Goal: Task Accomplishment & Management: Manage account settings

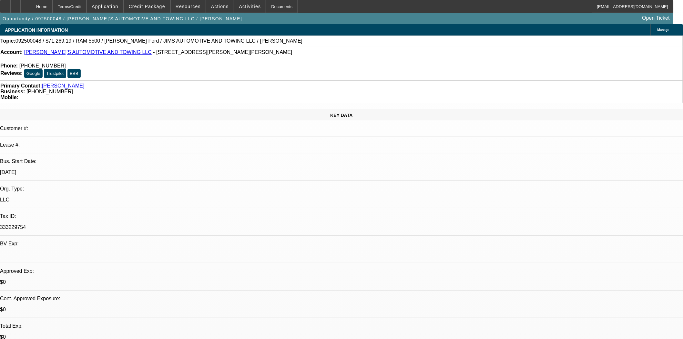
select select "0"
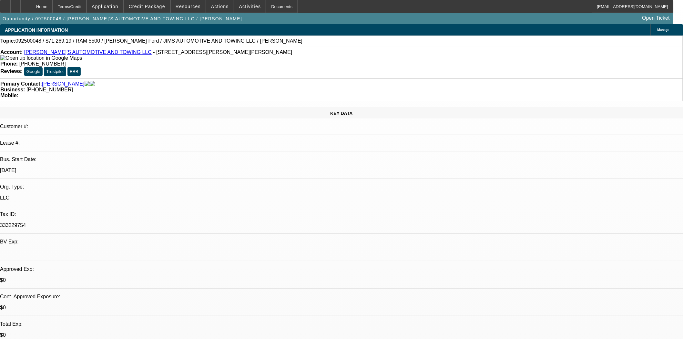
select select "0"
select select "3"
select select "0.1"
select select "4"
select select "0"
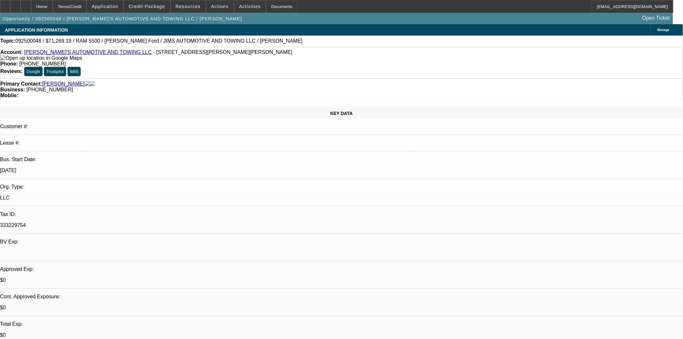
select select "0"
select select "3"
select select "0.1"
select select "4"
select select "0"
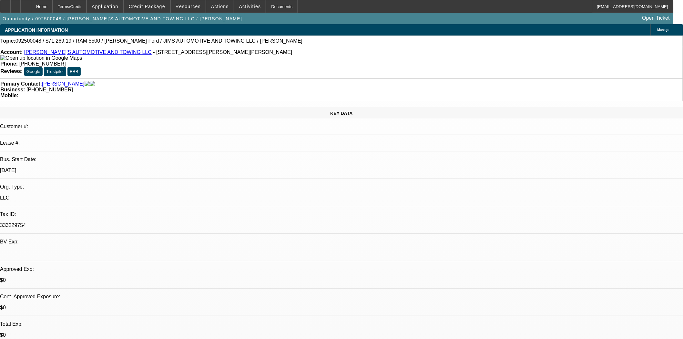
select select "0"
select select "0.1"
select select "4"
select select "0"
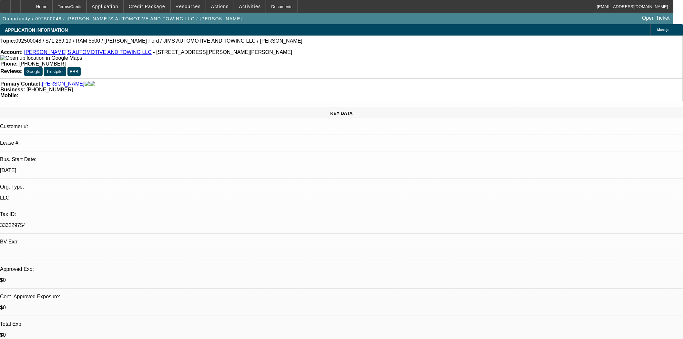
select select "0.1"
select select "4"
click at [5, 4] on icon at bounding box center [5, 4] width 0 height 0
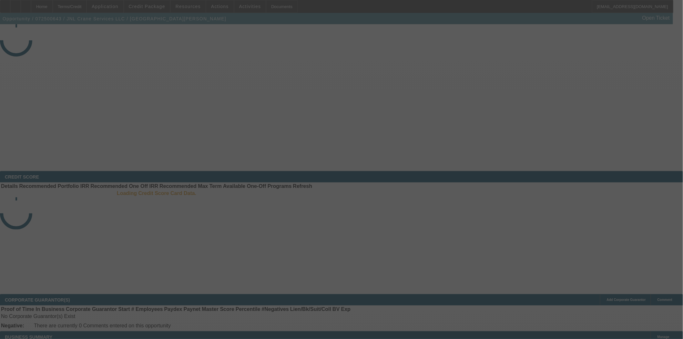
select select "3"
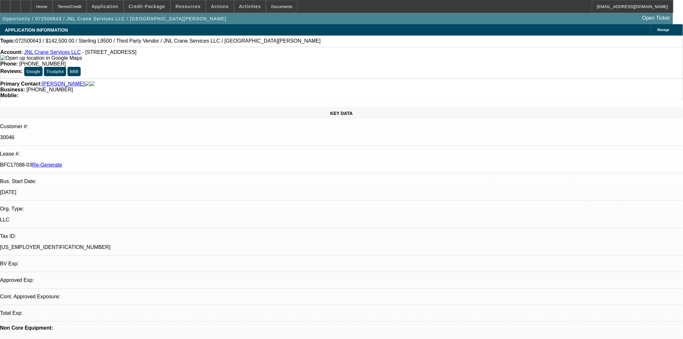
select select "0"
select select "2"
select select "0"
select select "6"
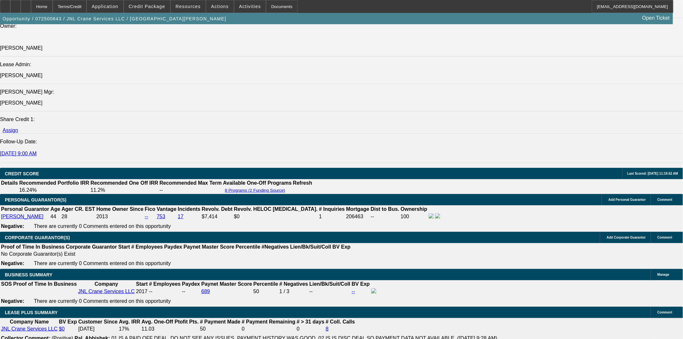
scroll to position [932, 0]
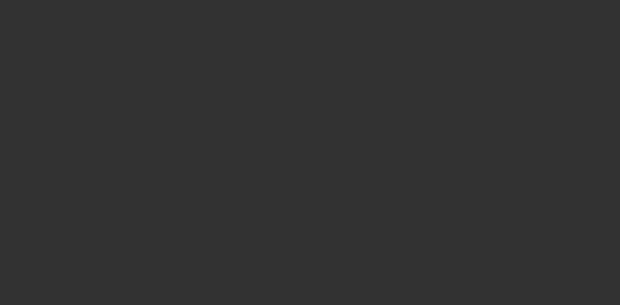
select select "4"
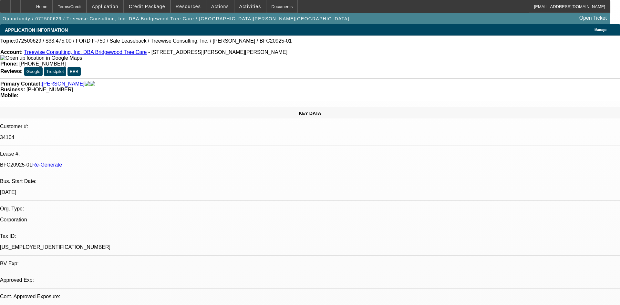
select select "0"
select select "2"
select select "0"
select select "6"
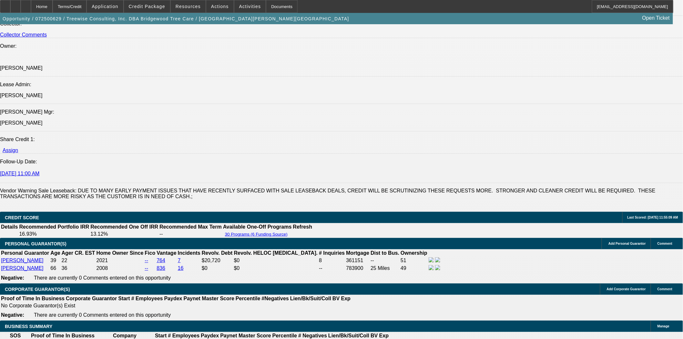
scroll to position [1004, 0]
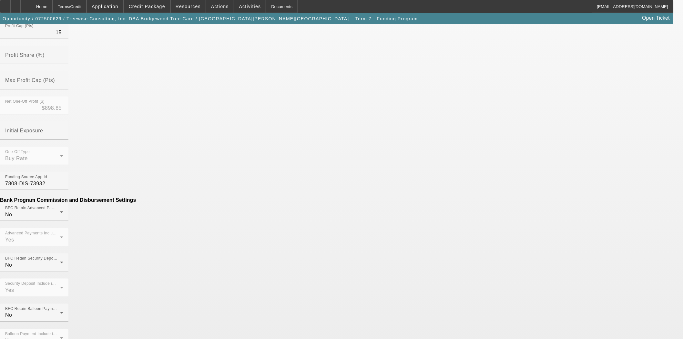
scroll to position [251, 0]
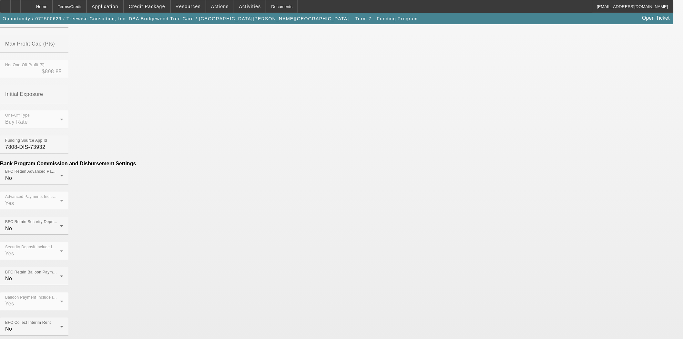
type input "($399.00)"
type input "Doc Fee"
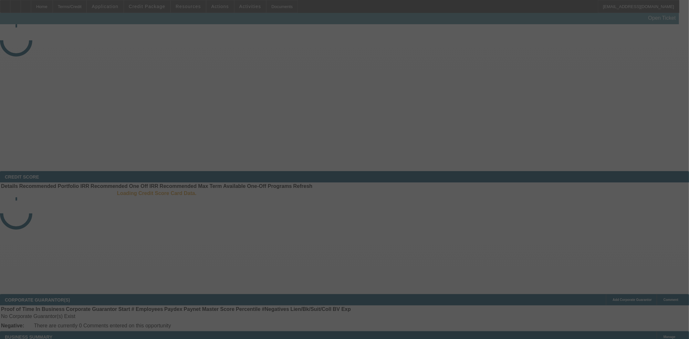
select select "3"
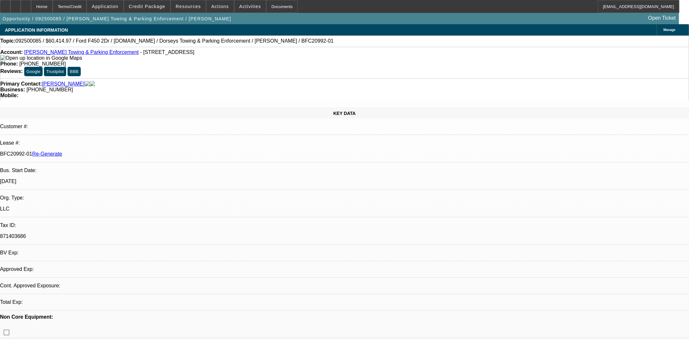
select select "2"
select select "0"
select select "6"
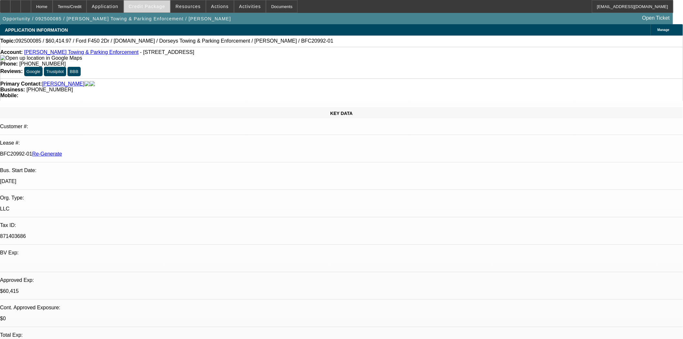
click at [157, 5] on span "Credit Package" at bounding box center [147, 6] width 36 height 5
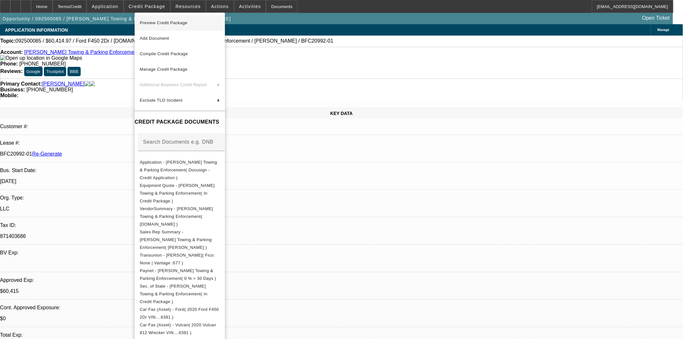
click at [157, 23] on span "Preview Credit Package" at bounding box center [164, 22] width 48 height 5
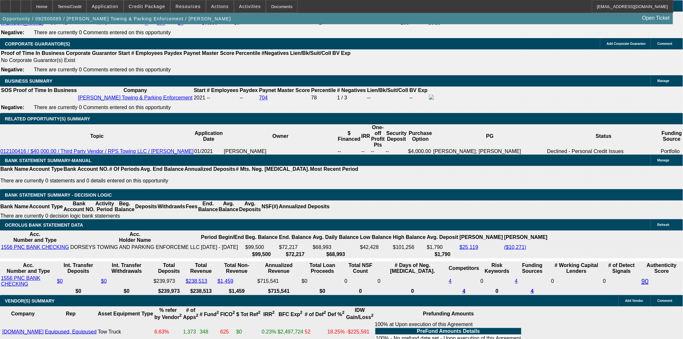
scroll to position [1004, 0]
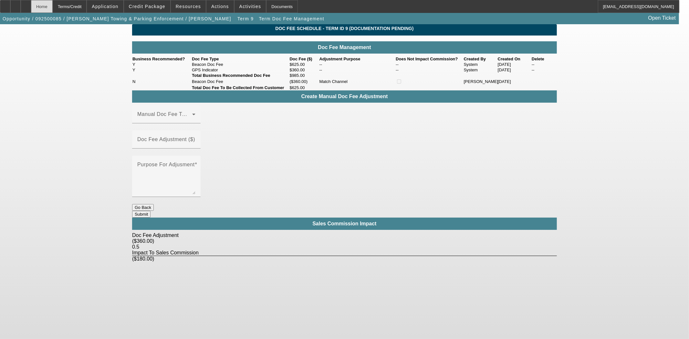
click at [53, 7] on div "Home" at bounding box center [42, 6] width 22 height 13
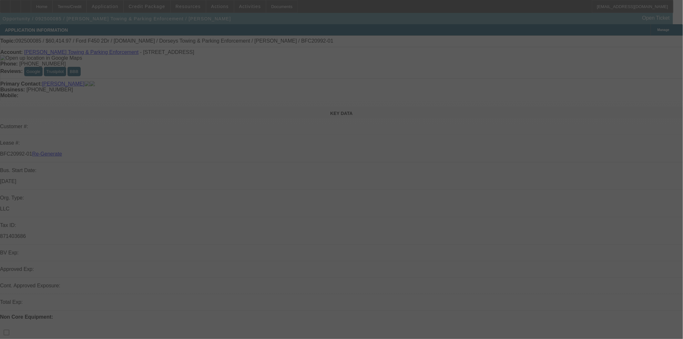
select select "3"
select select "2"
select select "0"
select select "6"
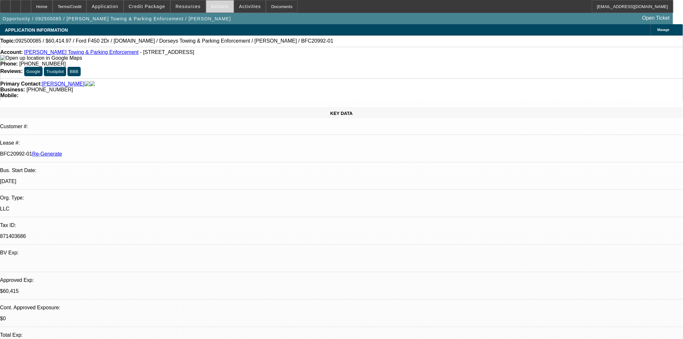
click at [212, 7] on span "Actions" at bounding box center [220, 6] width 18 height 5
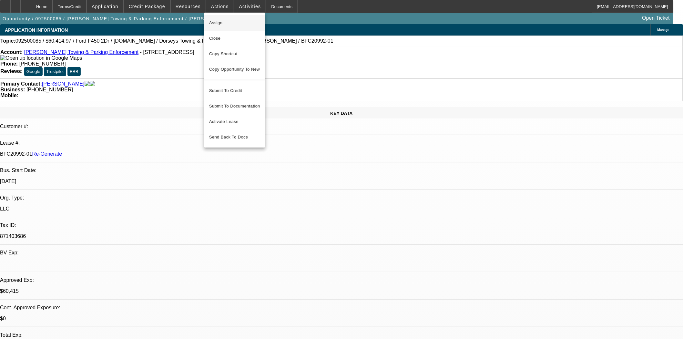
click at [218, 22] on span "Assign" at bounding box center [234, 23] width 51 height 8
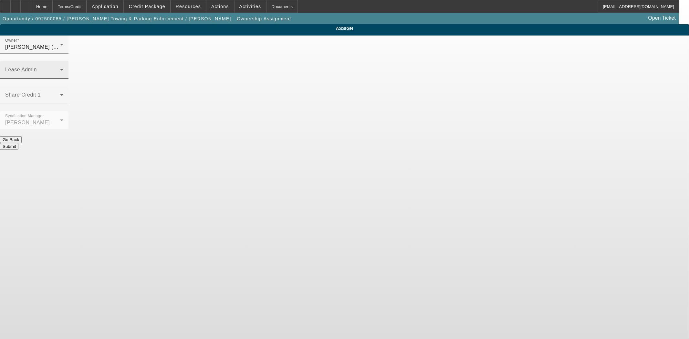
click at [63, 61] on div "Lease Admin" at bounding box center [34, 70] width 58 height 18
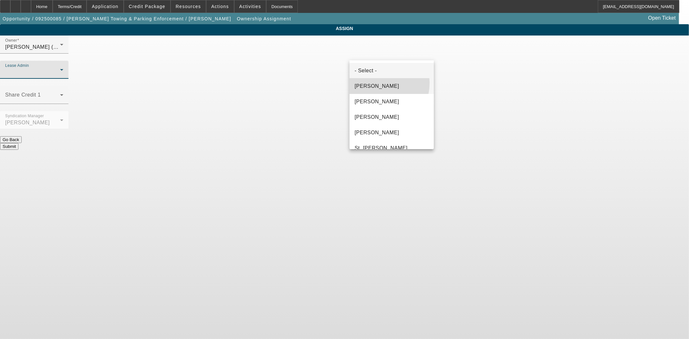
drag, startPoint x: 372, startPoint y: 83, endPoint x: 372, endPoint y: 88, distance: 5.2
click at [372, 83] on span "Byrne, Mark" at bounding box center [376, 86] width 45 height 8
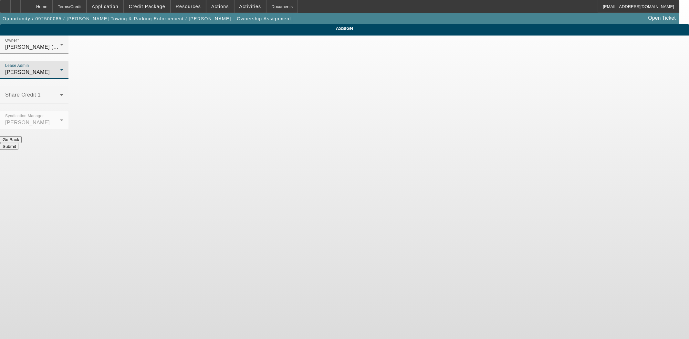
click at [18, 143] on button "Submit" at bounding box center [9, 146] width 18 height 7
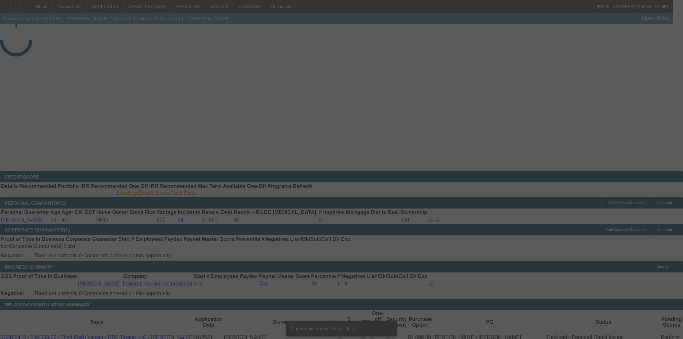
select select "3"
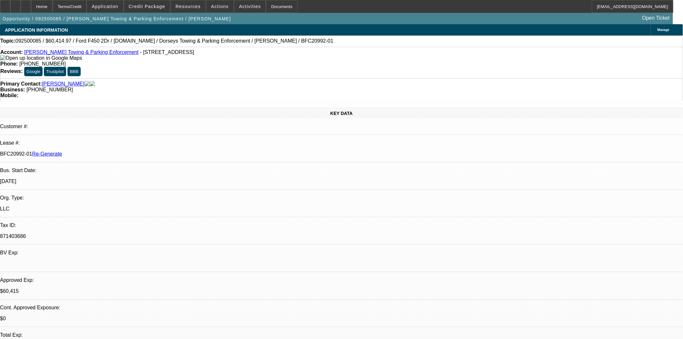
select select "2"
select select "0"
select select "6"
click at [277, 10] on div "Documents" at bounding box center [282, 6] width 32 height 13
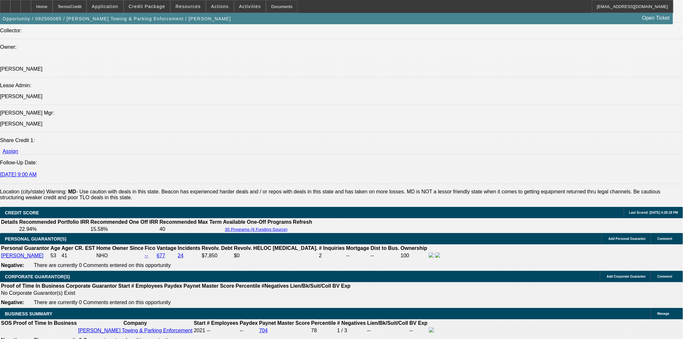
scroll to position [789, 0]
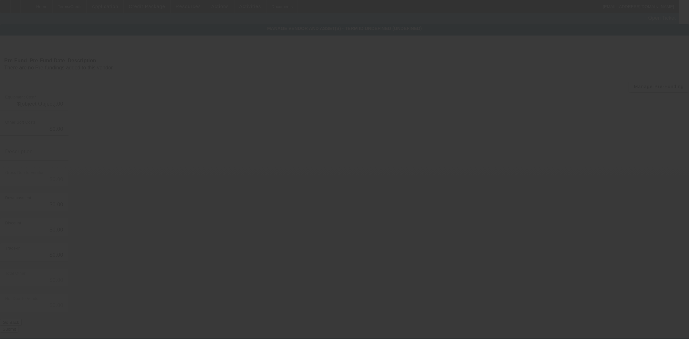
type input "$59,995.00"
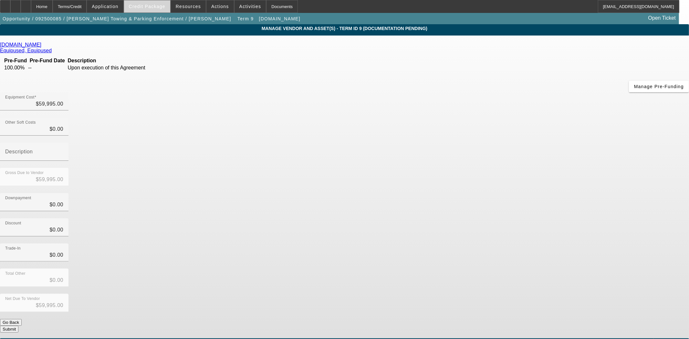
click at [152, 4] on span at bounding box center [147, 6] width 46 height 15
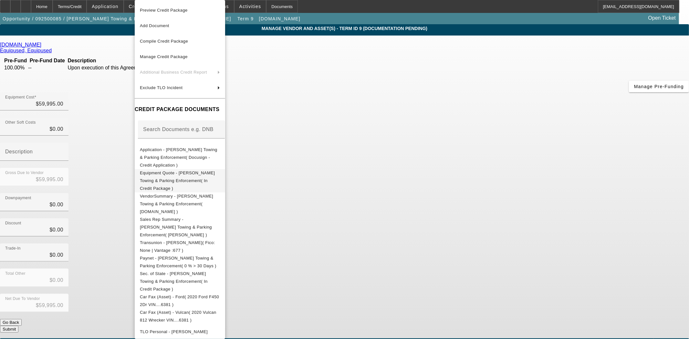
click at [175, 170] on span "Equipment Quote - Dorsey's Towing & Parking Enforcement( In Credit Package )" at bounding box center [177, 180] width 75 height 20
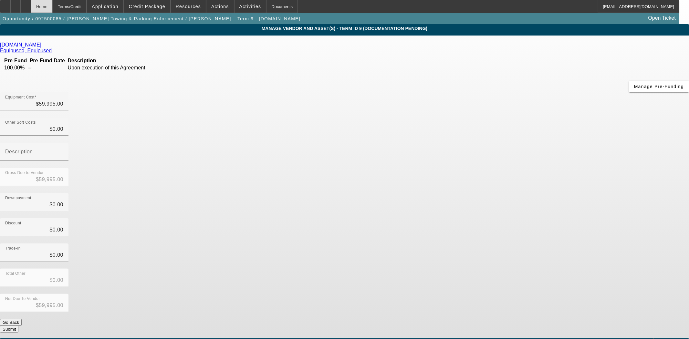
click at [51, 4] on div "Home" at bounding box center [42, 6] width 22 height 13
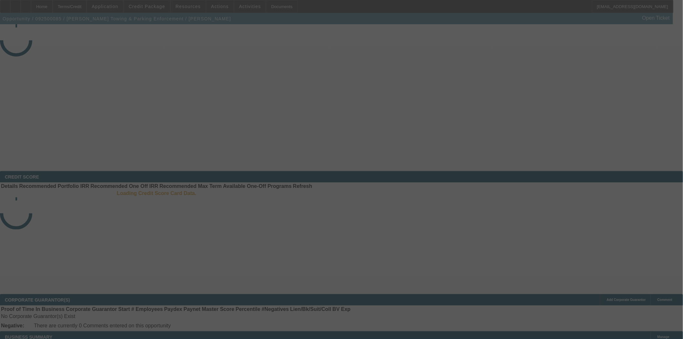
select select "3"
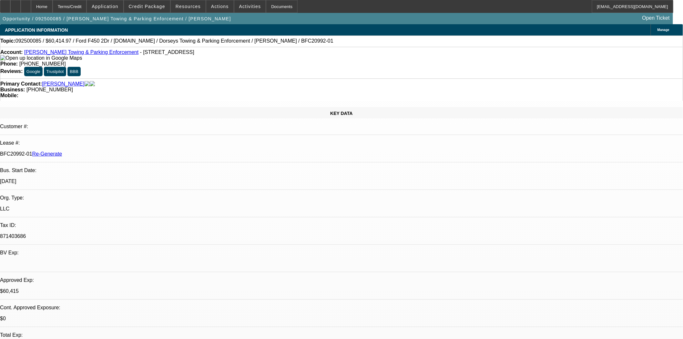
select select "2"
select select "0"
select select "6"
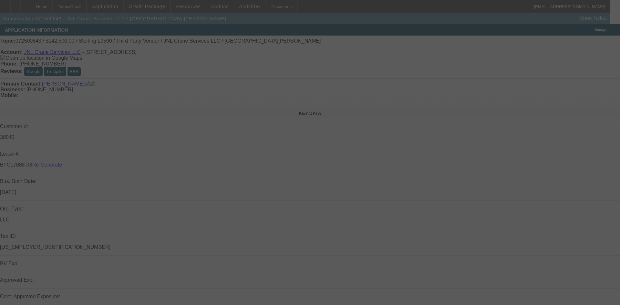
select select "3"
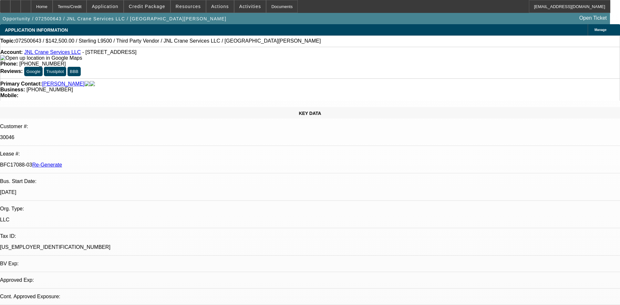
select select "0"
select select "2"
select select "0"
select select "6"
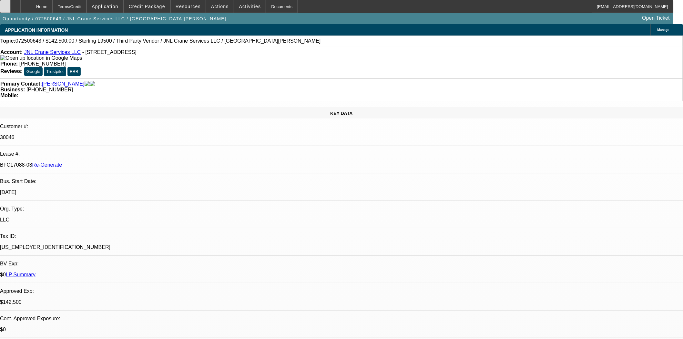
click at [10, 6] on div at bounding box center [5, 6] width 10 height 13
click at [154, 6] on span "Credit Package" at bounding box center [147, 6] width 36 height 5
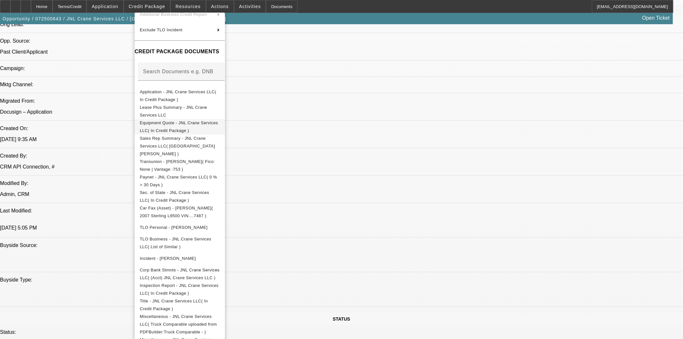
scroll to position [69, 0]
click at [157, 125] on span "Equipment Quote - JNL Crane Services LLC( In Credit Package )" at bounding box center [179, 128] width 78 height 13
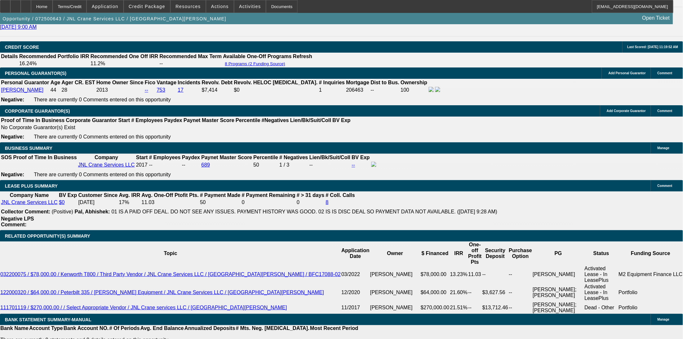
scroll to position [969, 0]
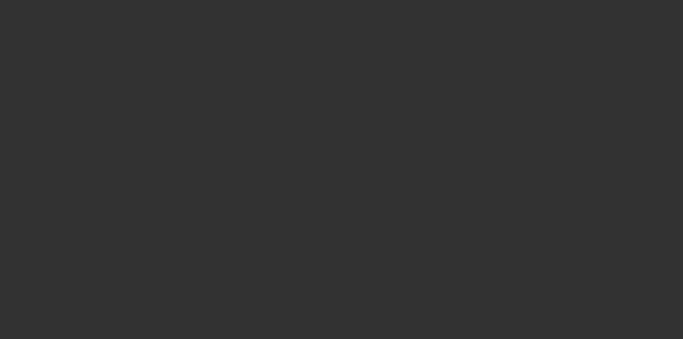
select select "4"
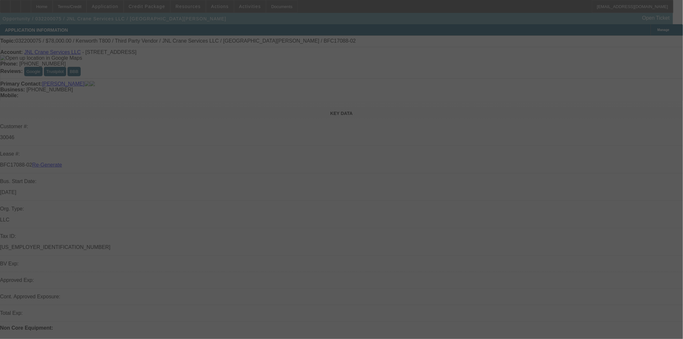
select select "0"
select select "6"
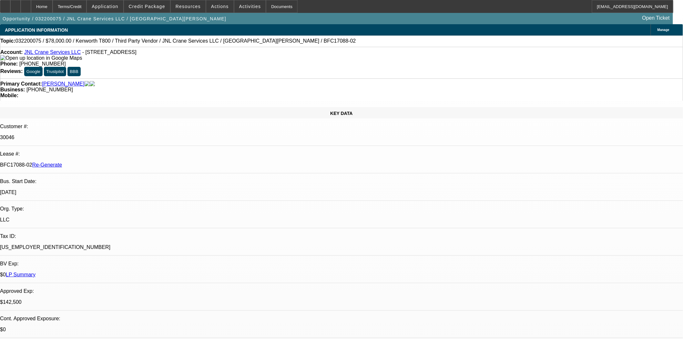
scroll to position [466, 0]
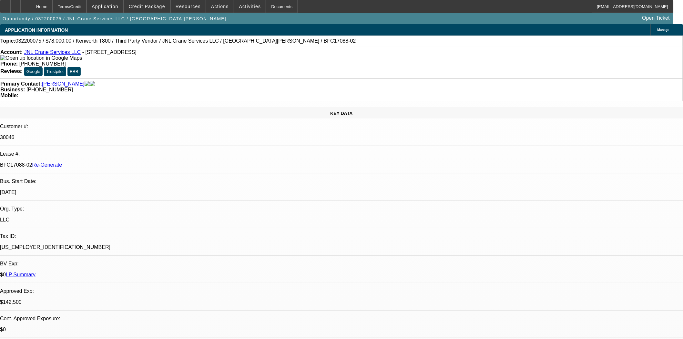
scroll to position [610, 0]
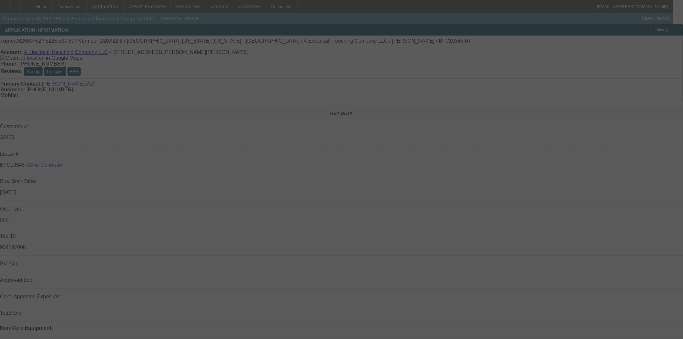
select select "3"
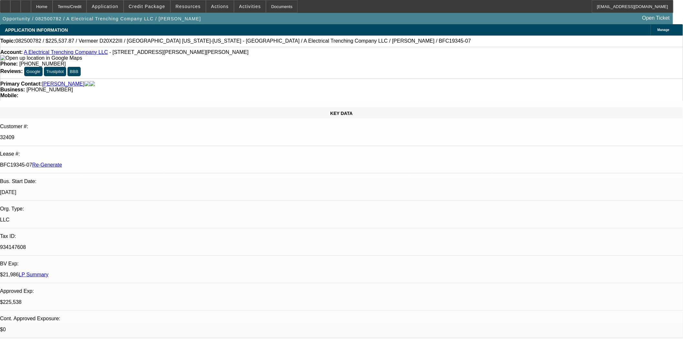
select select "0"
select select "3"
select select "0"
select select "6"
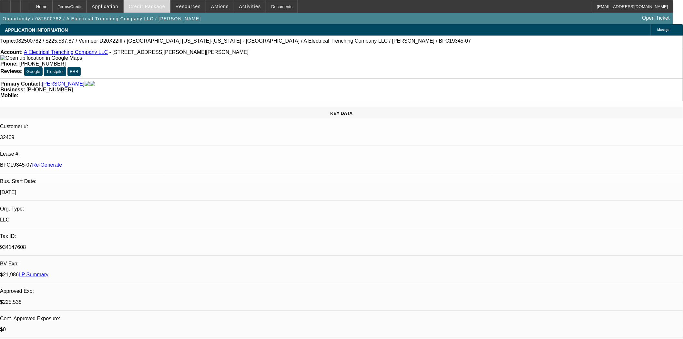
click at [154, 6] on span "Credit Package" at bounding box center [147, 6] width 36 height 5
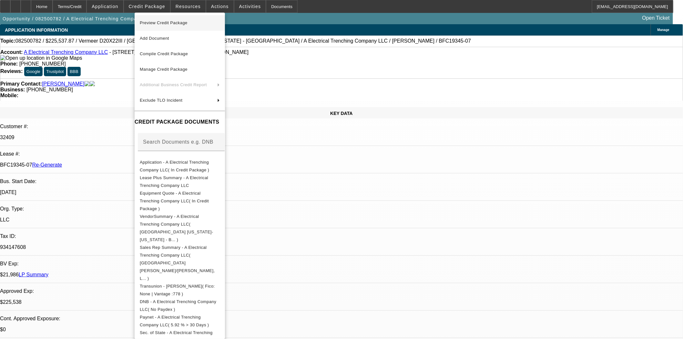
click at [155, 21] on span "Preview Credit Package" at bounding box center [164, 22] width 48 height 5
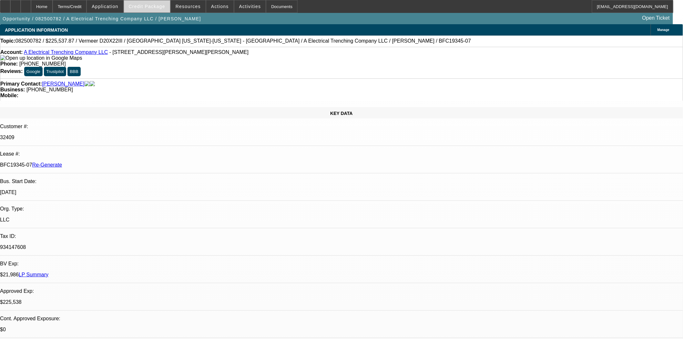
click at [141, 2] on span at bounding box center [147, 6] width 46 height 15
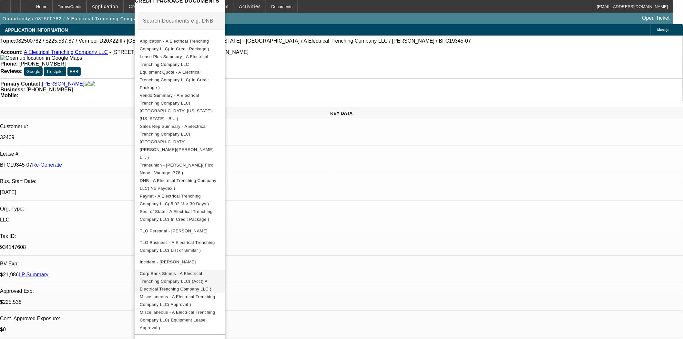
scroll to position [251, 0]
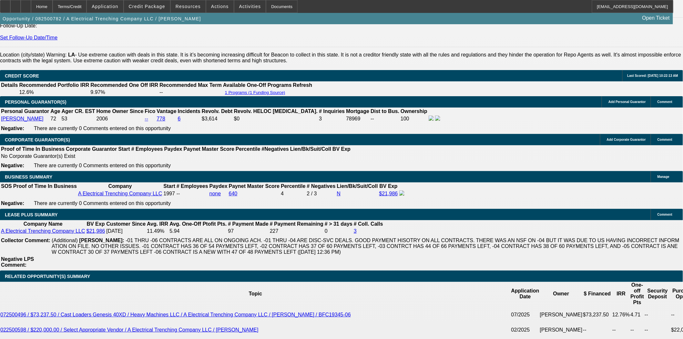
scroll to position [1004, 0]
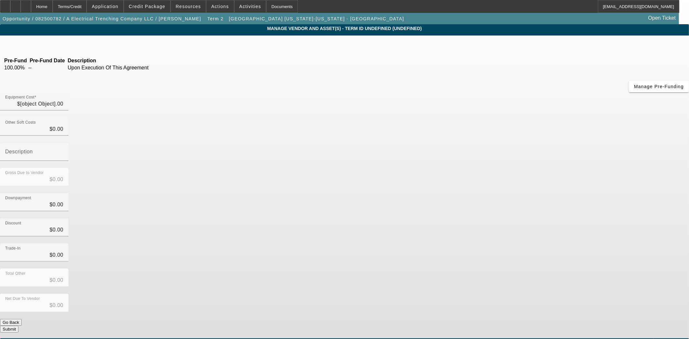
type input "$215,144.42"
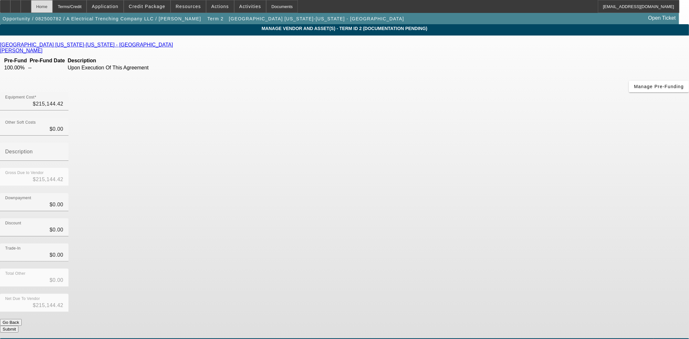
click at [53, 7] on div "Home" at bounding box center [42, 6] width 22 height 13
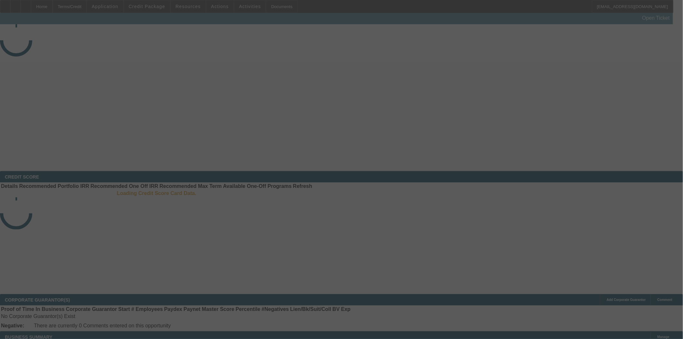
select select "3"
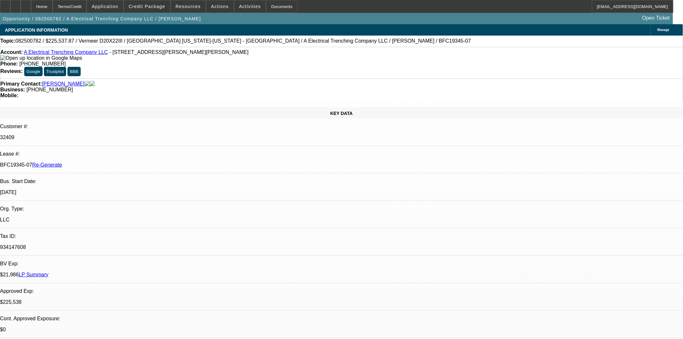
select select "0"
select select "3"
select select "0"
select select "6"
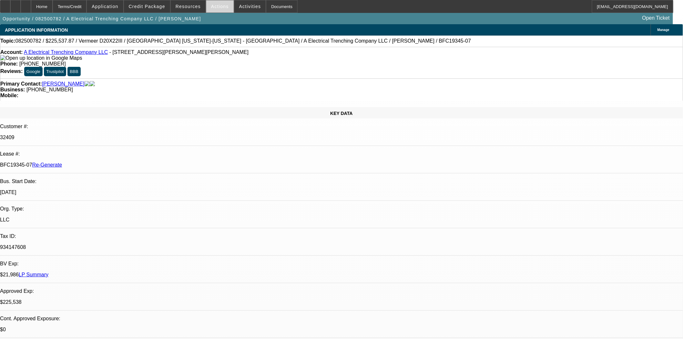
click at [213, 7] on span "Actions" at bounding box center [220, 6] width 18 height 5
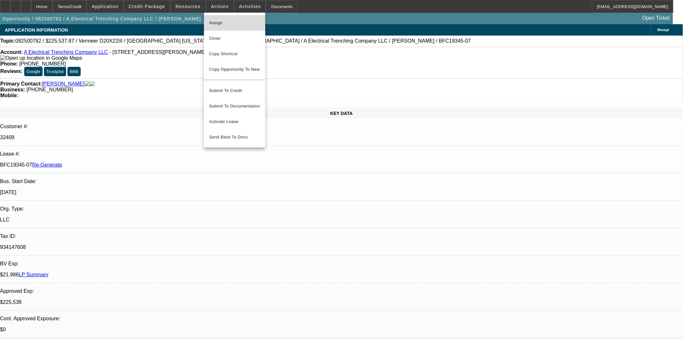
click at [217, 21] on span "Assign" at bounding box center [234, 23] width 51 height 8
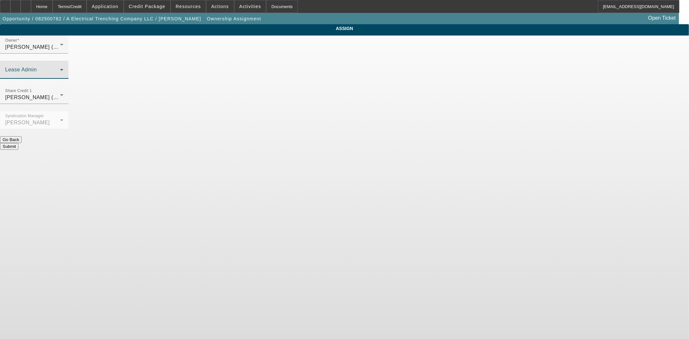
click at [60, 68] on span at bounding box center [32, 72] width 55 height 8
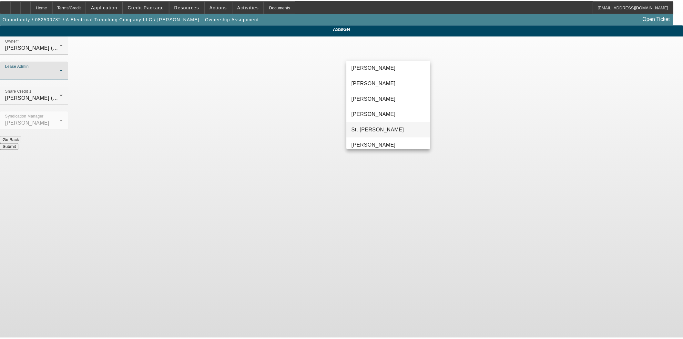
scroll to position [25, 0]
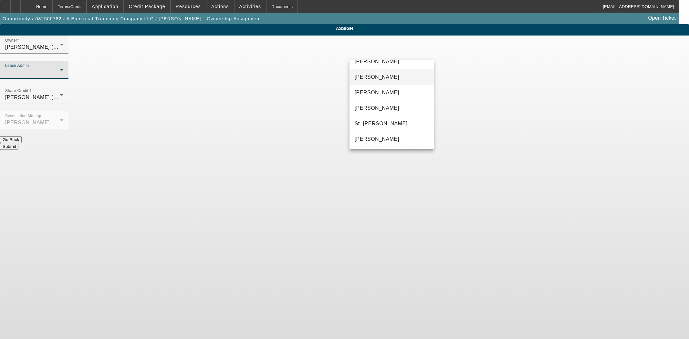
click at [375, 77] on span "Chaves, Jen" at bounding box center [376, 77] width 45 height 8
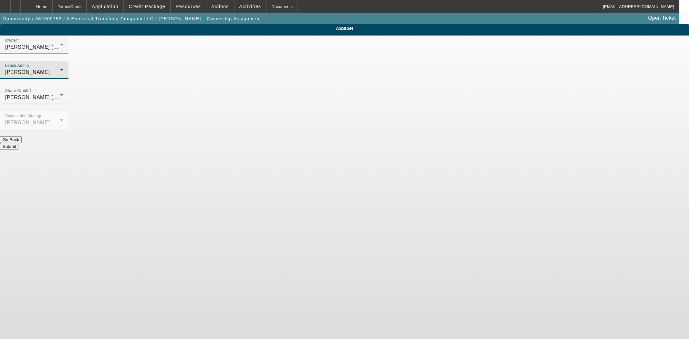
click at [18, 143] on button "Submit" at bounding box center [9, 146] width 18 height 7
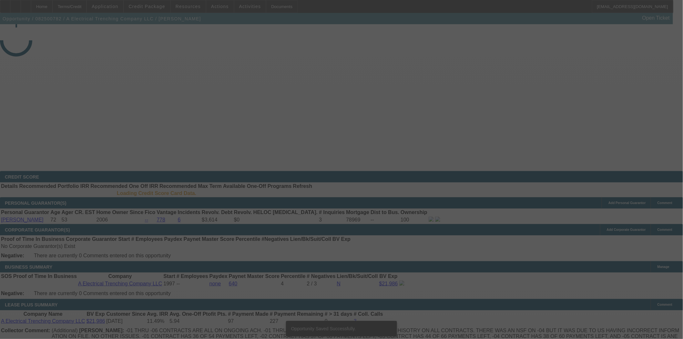
select select "3"
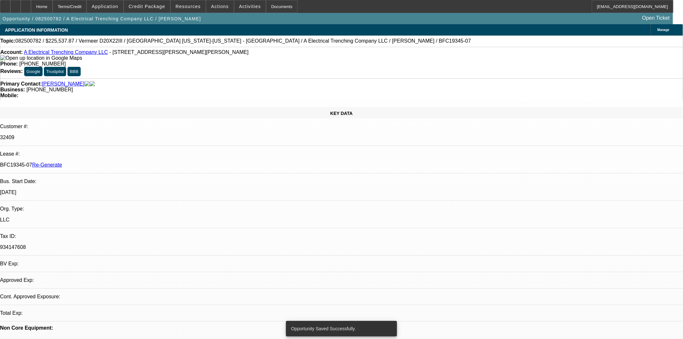
select select "0"
select select "3"
select select "0"
select select "6"
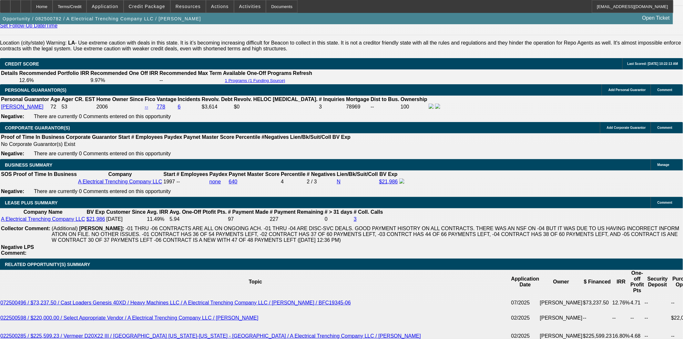
scroll to position [1040, 0]
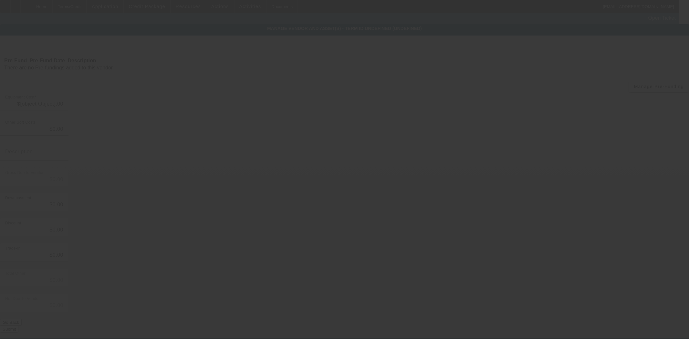
type input "$10,393.45"
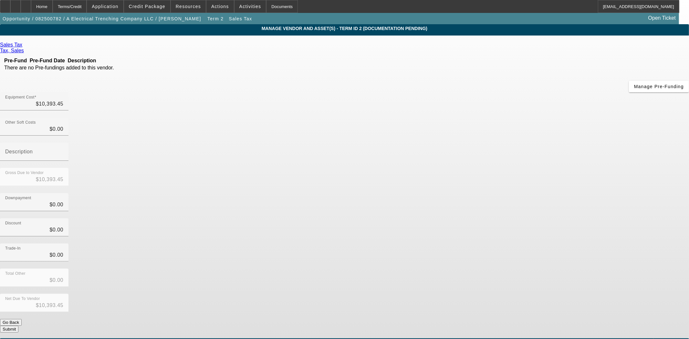
click at [606, 7] on span "Remove Vendor" at bounding box center [618, 6] width 25 height 4
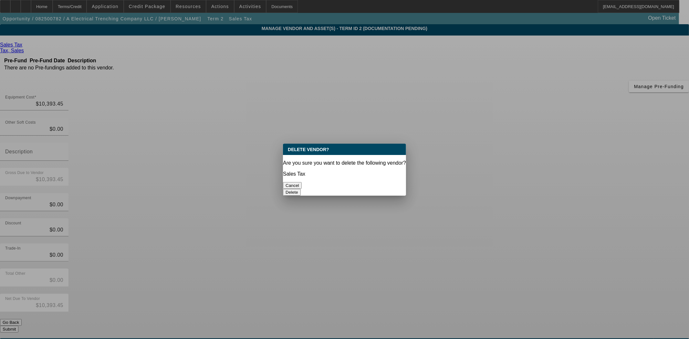
click at [301, 189] on button "Delete" at bounding box center [292, 192] width 18 height 7
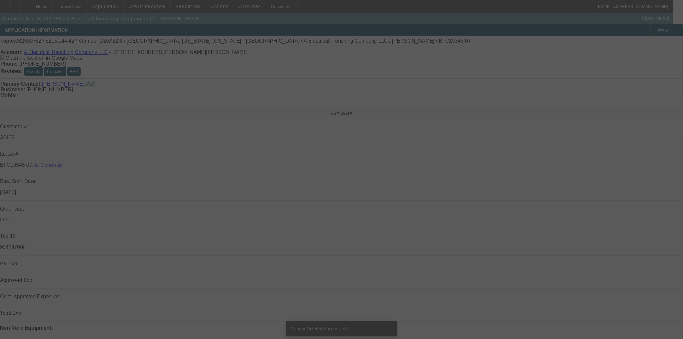
select select "3"
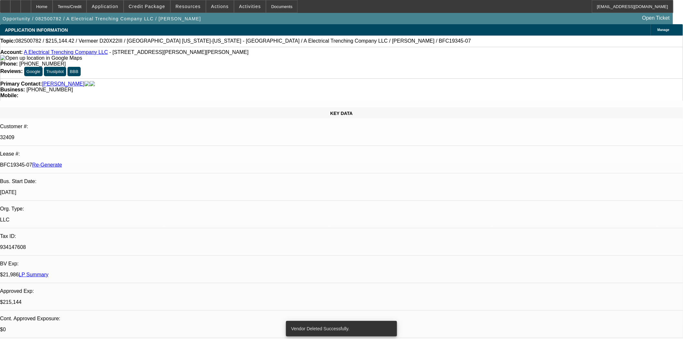
select select "0"
select select "3"
select select "0"
select select "6"
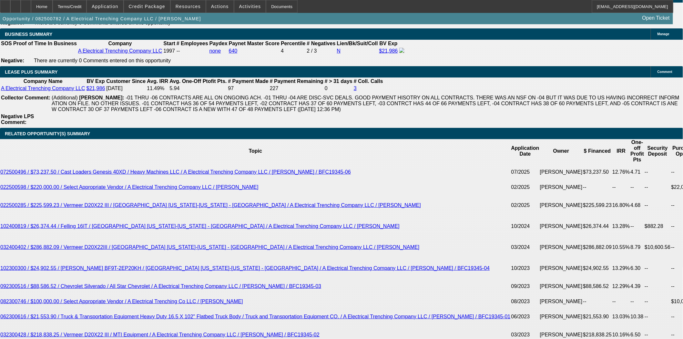
scroll to position [1076, 0]
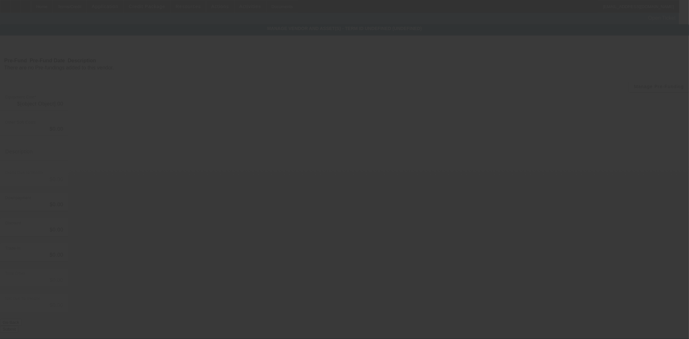
type input "$215,144.42"
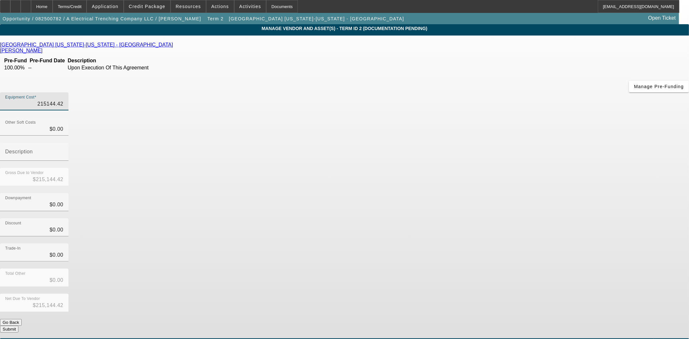
drag, startPoint x: 404, startPoint y: 55, endPoint x: 514, endPoint y: 58, distance: 110.8
click at [514, 92] on div "Equipment Cost 215144.42" at bounding box center [344, 104] width 689 height 25
type input "2"
type input "$2.00"
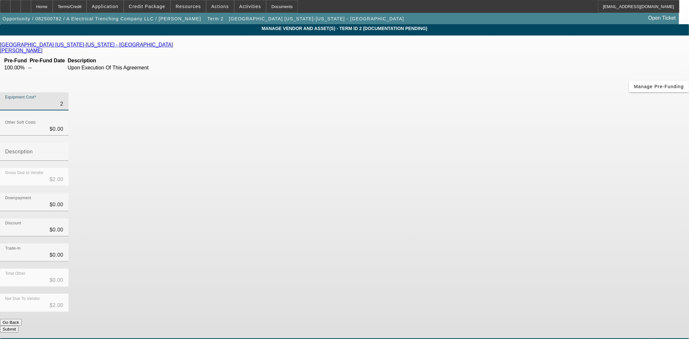
type input "22"
type input "$22.00"
type input "225"
type input "$225.00"
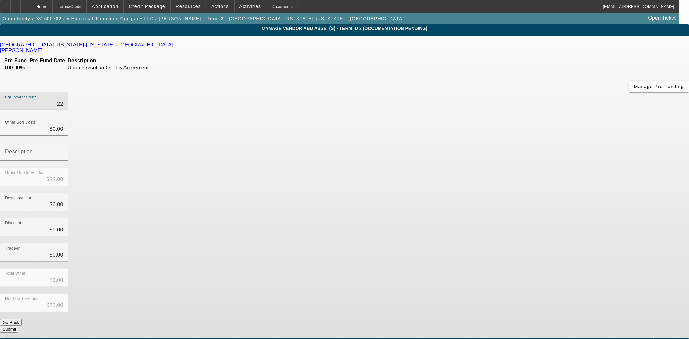
type input "$225.00"
type input "2255"
type input "$2,255.00"
type input "22553"
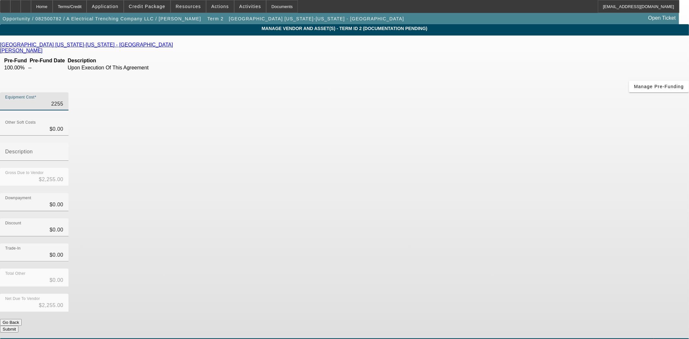
type input "$22,553.00"
type input "225537"
type input "$225,537.00"
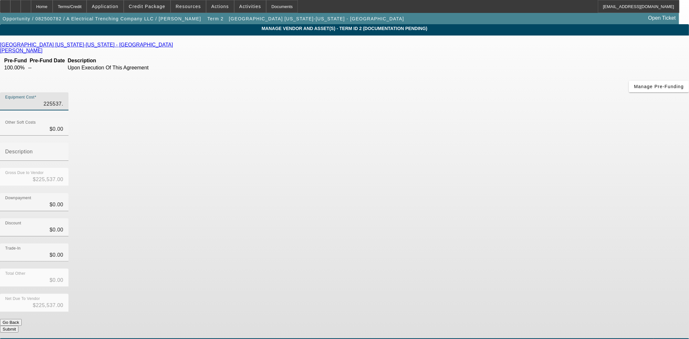
type input "225537.8"
type input "$225,537.80"
type input "225537.87"
type input "$225,537.87"
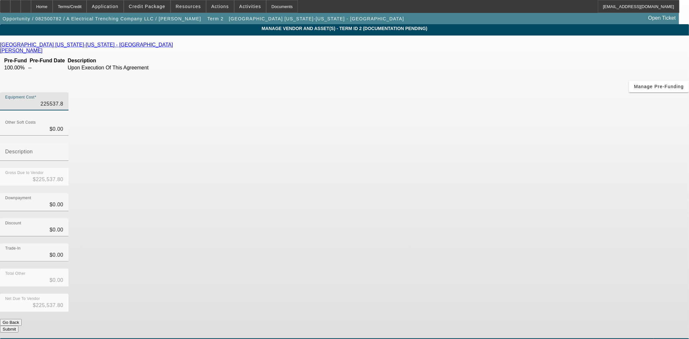
type input "$225,537.87"
type input "$0.00"
click at [18, 326] on button "Submit" at bounding box center [9, 329] width 18 height 7
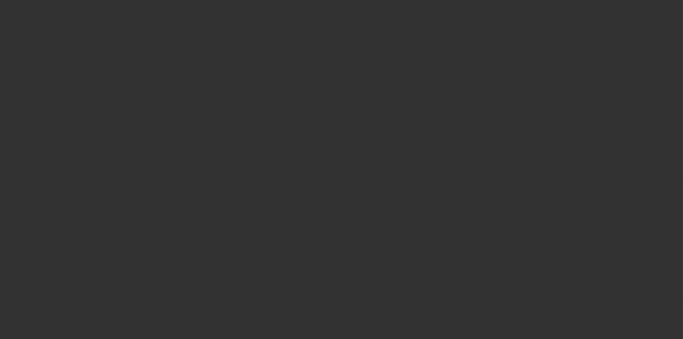
select select "3"
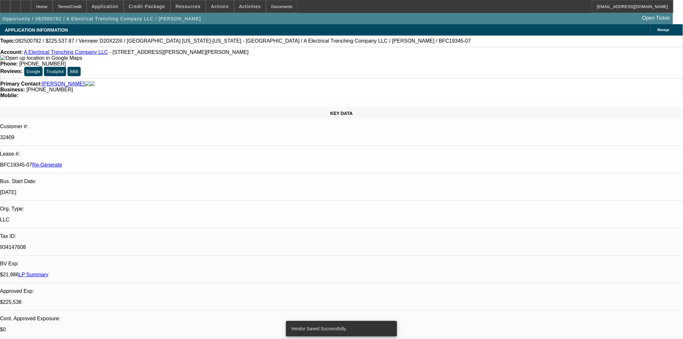
select select "0"
select select "3"
select select "0"
select select "6"
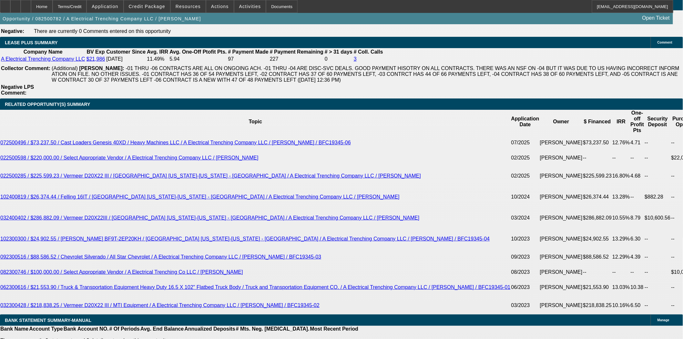
scroll to position [1112, 0]
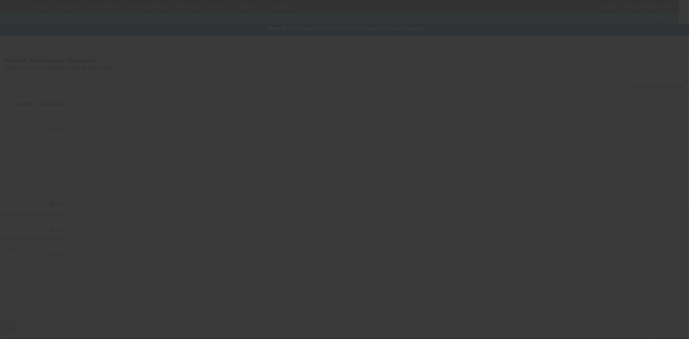
type input "$225,537.87"
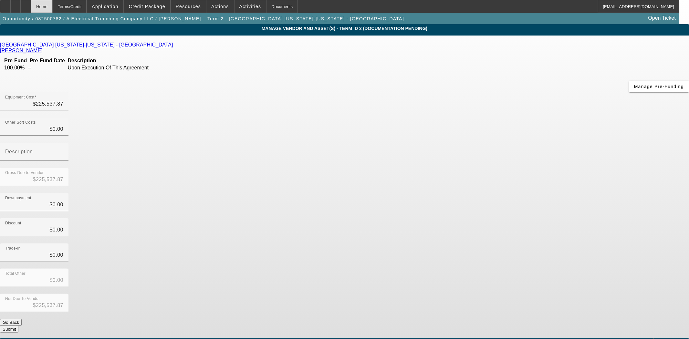
click at [53, 5] on div "Home" at bounding box center [42, 6] width 22 height 13
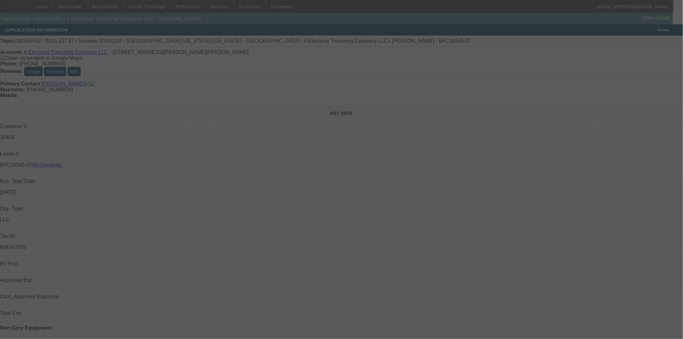
select select "3"
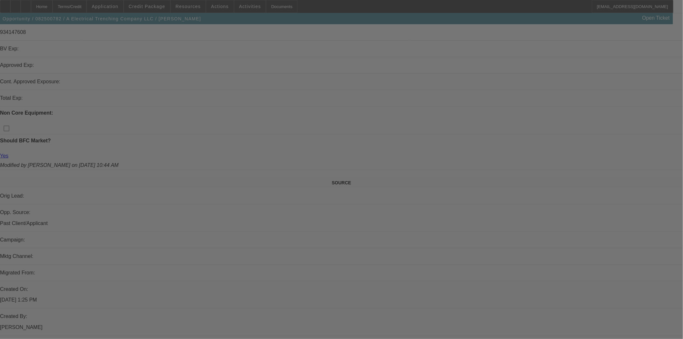
select select "0"
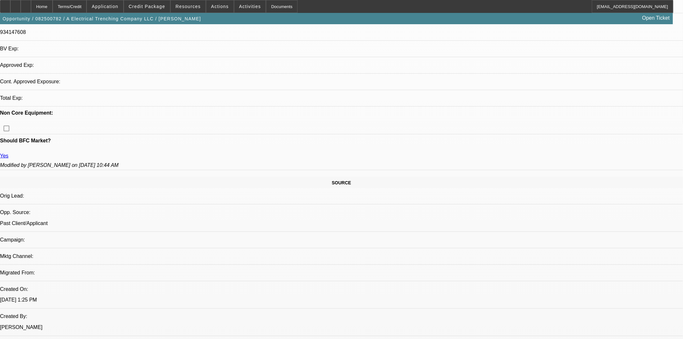
select select "0"
select select "3"
select select "0"
select select "6"
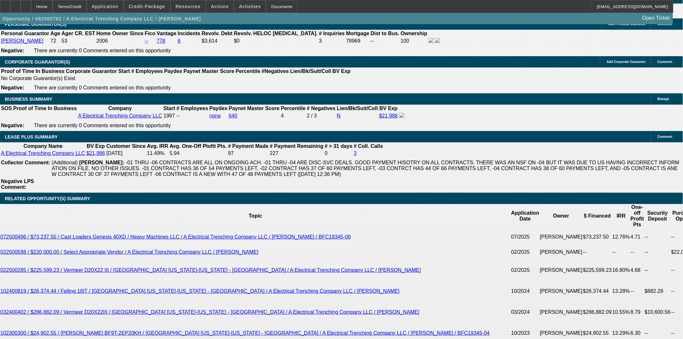
scroll to position [1138, 0]
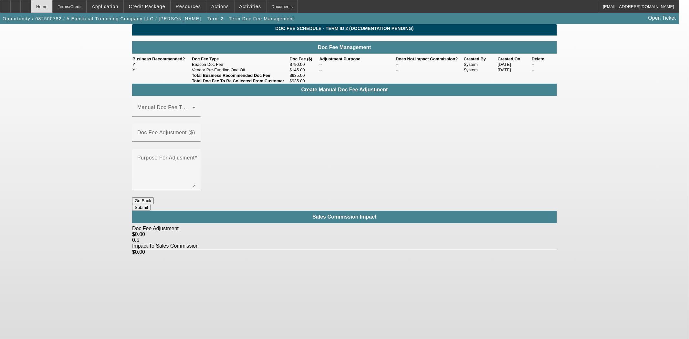
click at [53, 5] on div "Home" at bounding box center [42, 6] width 22 height 13
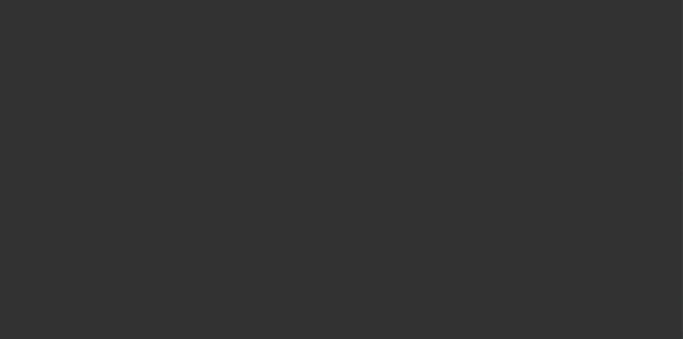
select select "3"
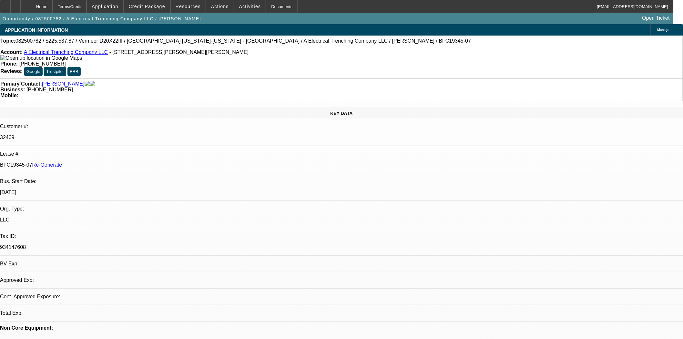
select select "0"
select select "3"
select select "0"
select select "6"
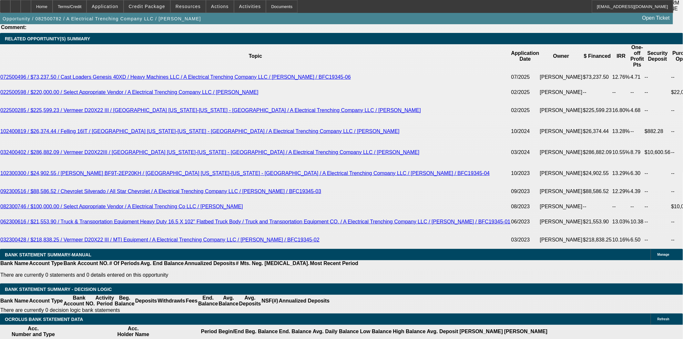
scroll to position [1212, 0]
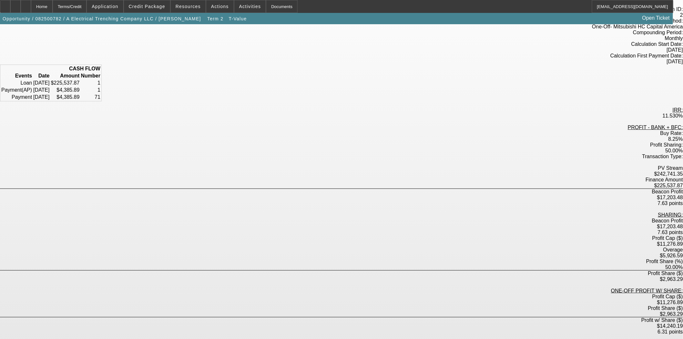
scroll to position [55, 0]
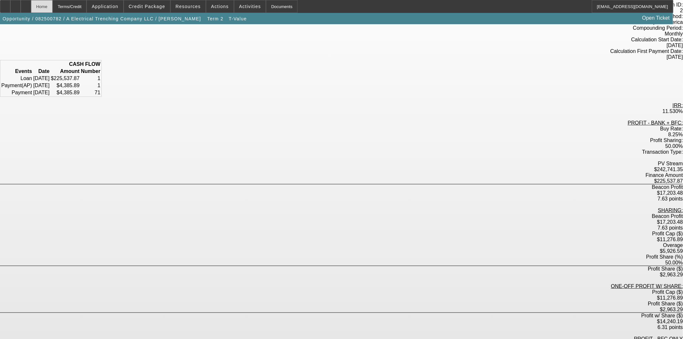
click at [53, 7] on div "Home" at bounding box center [42, 6] width 22 height 13
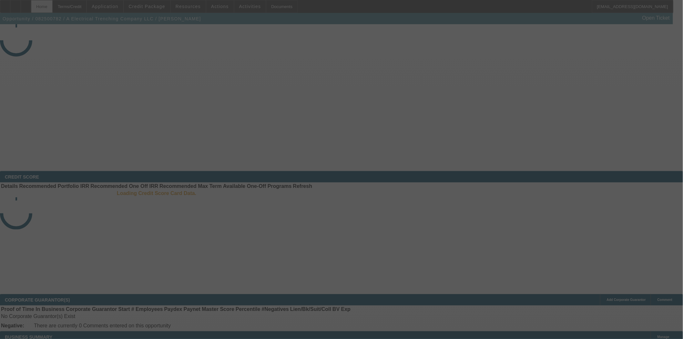
select select "3"
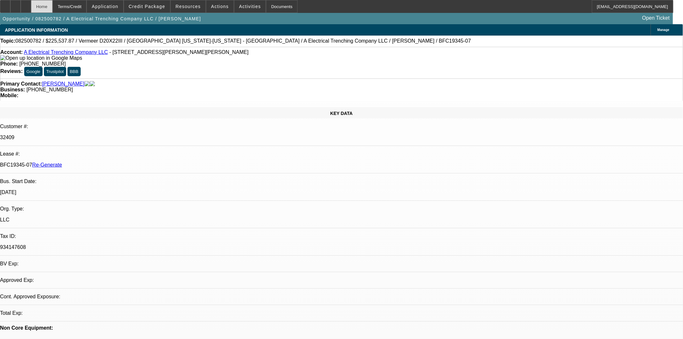
select select "0"
select select "3"
select select "0"
select select "6"
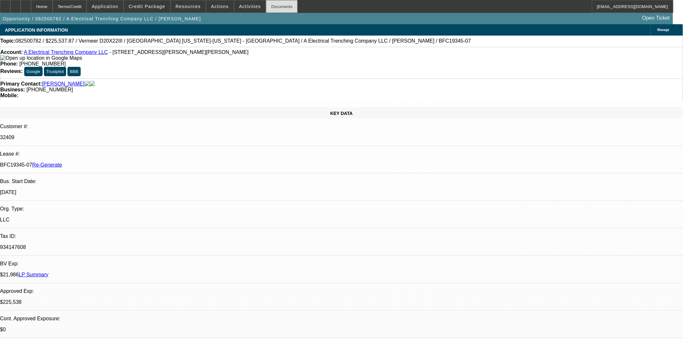
click at [273, 5] on div "Documents" at bounding box center [282, 6] width 32 height 13
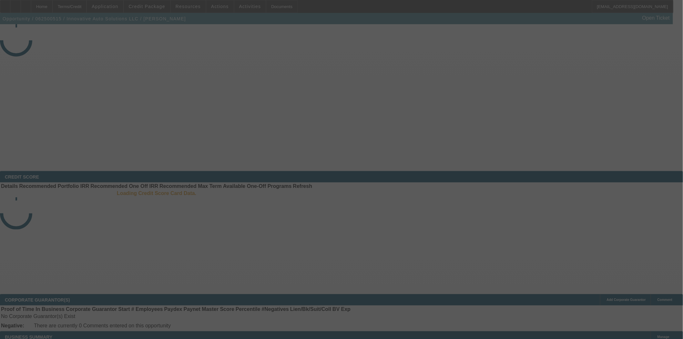
select select "3"
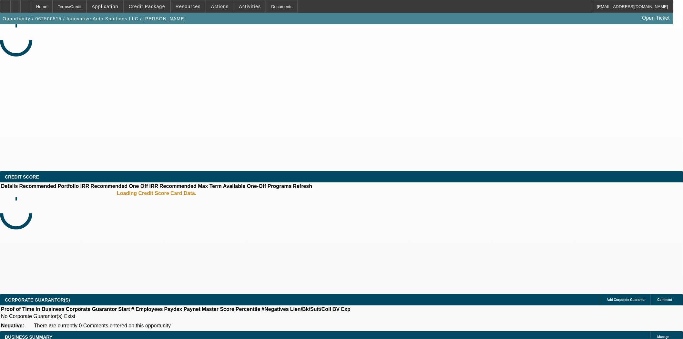
select select "0"
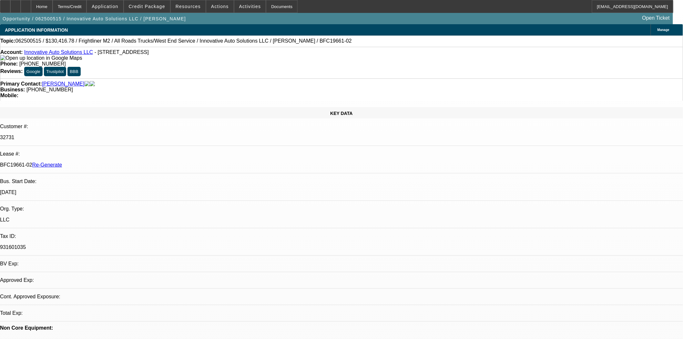
select select "1"
select select "2"
select select "6"
click at [151, 6] on span "Credit Package" at bounding box center [147, 6] width 36 height 5
click at [147, 10] on span at bounding box center [147, 6] width 46 height 15
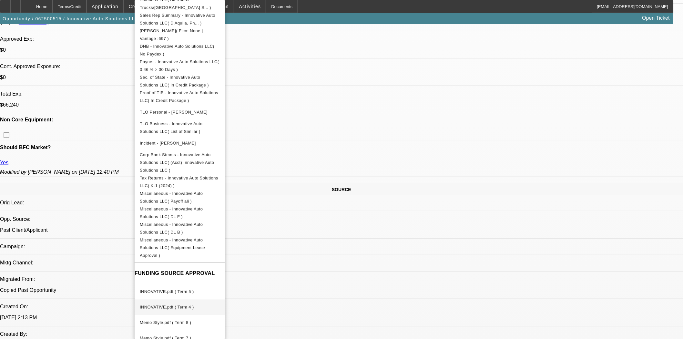
scroll to position [359, 0]
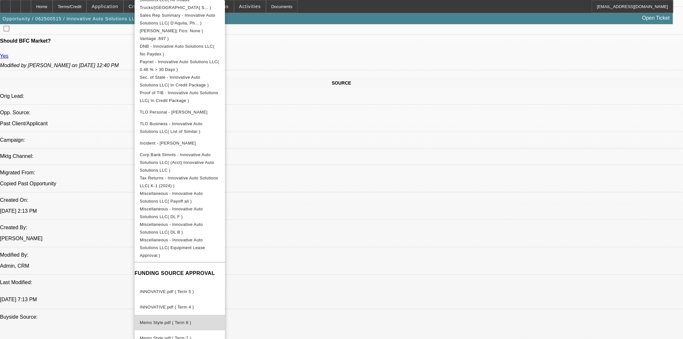
click at [180, 320] on span "Memo Style.pdf ( Term 8 )" at bounding box center [165, 322] width 51 height 5
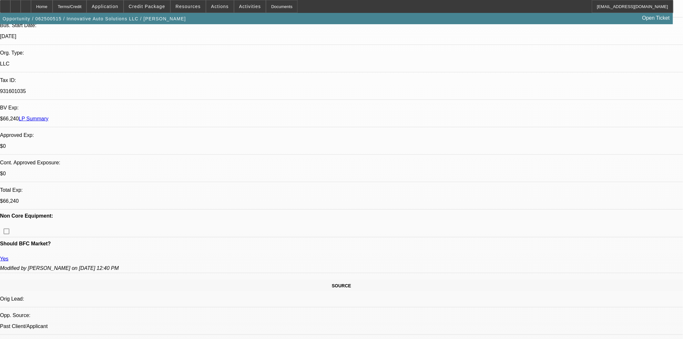
scroll to position [287, 0]
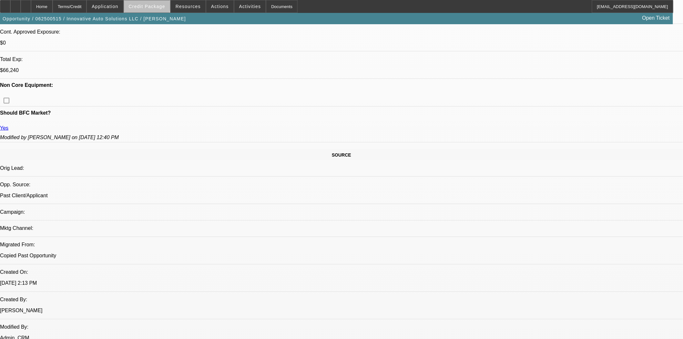
click at [158, 7] on span "Credit Package" at bounding box center [147, 6] width 36 height 5
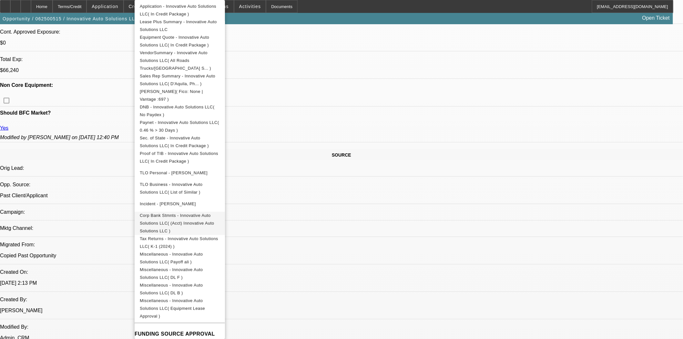
scroll to position [179, 0]
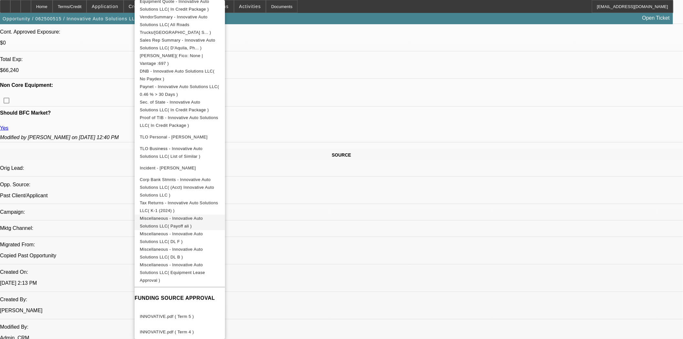
click at [220, 215] on span "Miscellaneous - Innovative Auto Solutions LLC( Payoff ali )" at bounding box center [180, 222] width 80 height 15
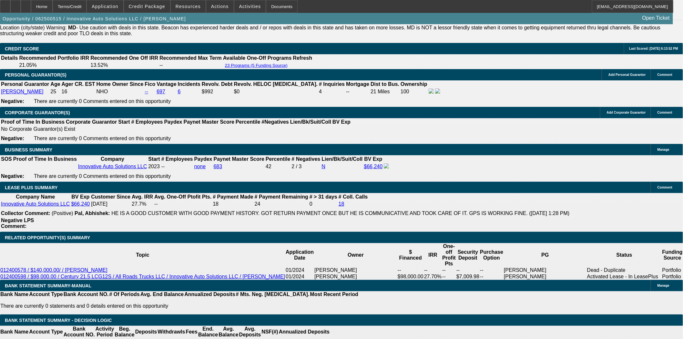
scroll to position [969, 0]
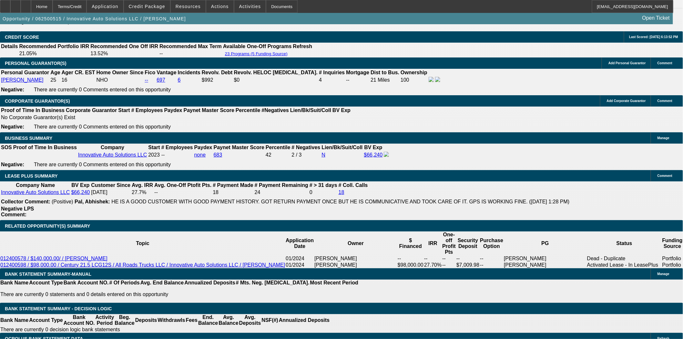
scroll to position [72, 0]
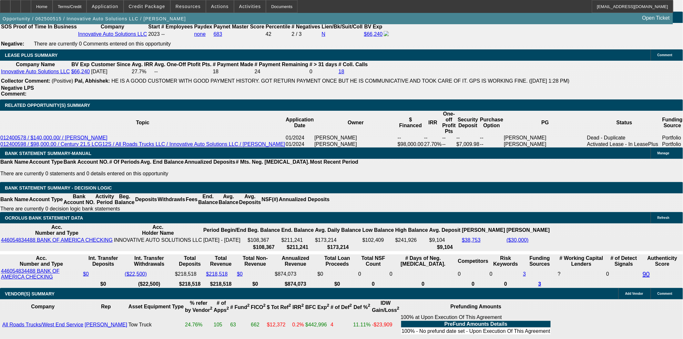
scroll to position [1112, 0]
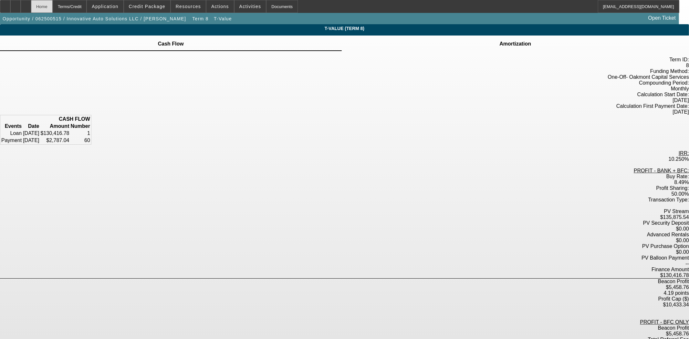
click at [53, 8] on div "Home" at bounding box center [42, 6] width 22 height 13
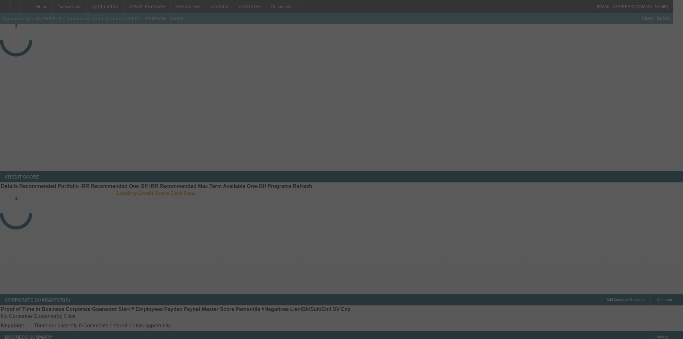
select select "3"
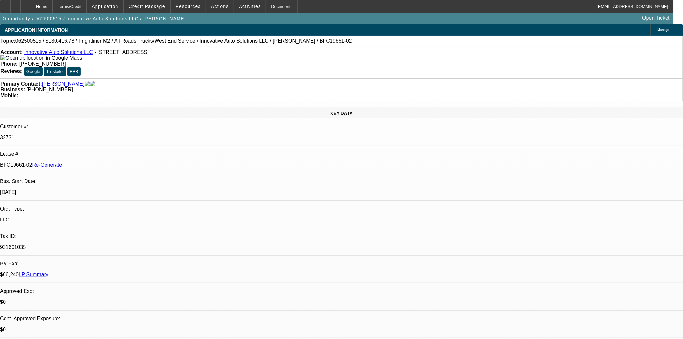
select select "0"
select select "2"
select select "0"
select select "6"
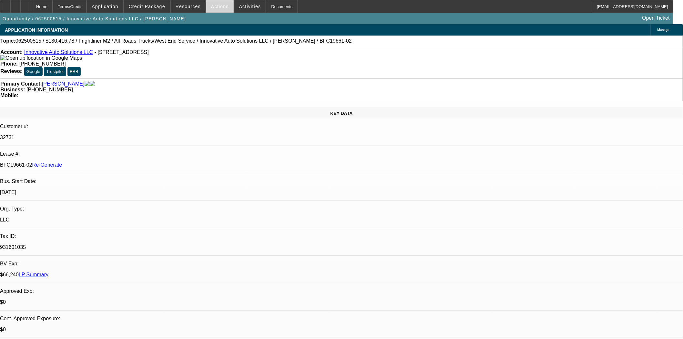
click at [206, 8] on span at bounding box center [219, 6] width 27 height 15
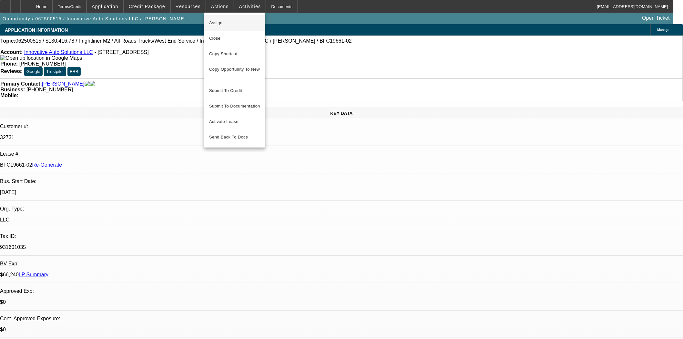
click at [216, 20] on span "Assign" at bounding box center [234, 23] width 51 height 8
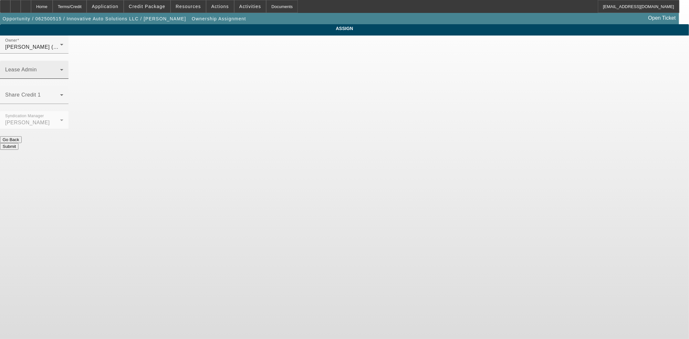
click at [60, 68] on span at bounding box center [32, 72] width 55 height 8
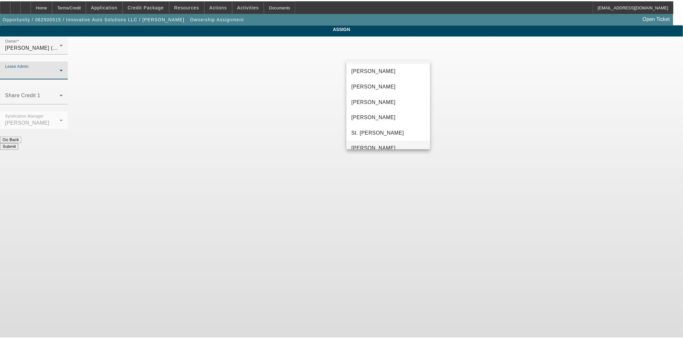
scroll to position [25, 0]
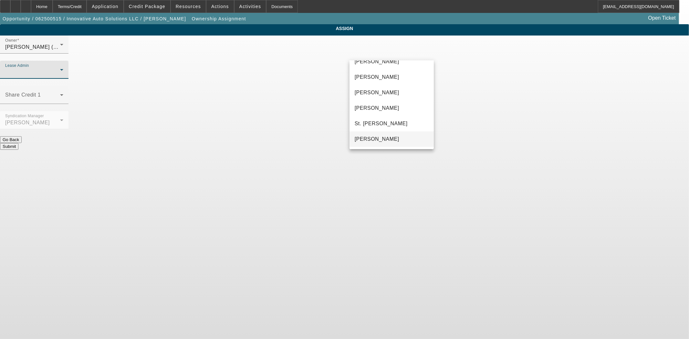
click at [370, 134] on mat-option "[PERSON_NAME]" at bounding box center [391, 138] width 84 height 15
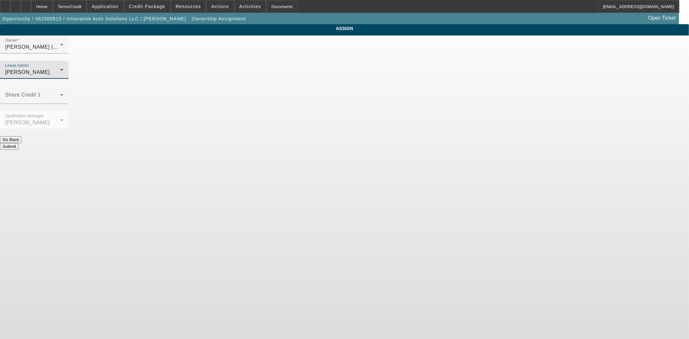
click at [18, 143] on button "Submit" at bounding box center [9, 146] width 18 height 7
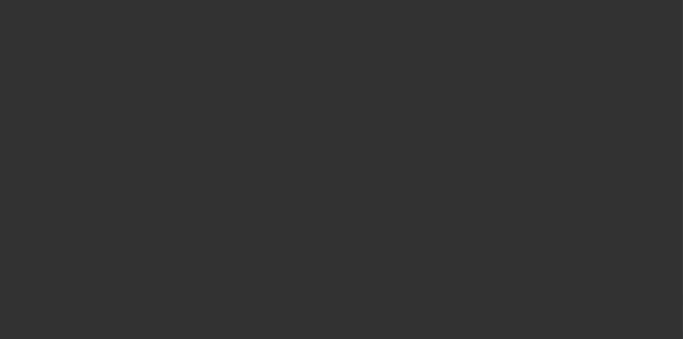
select select "3"
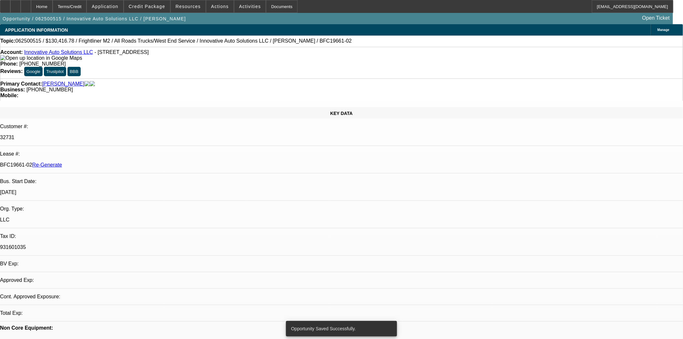
select select "0"
select select "2"
select select "0"
select select "6"
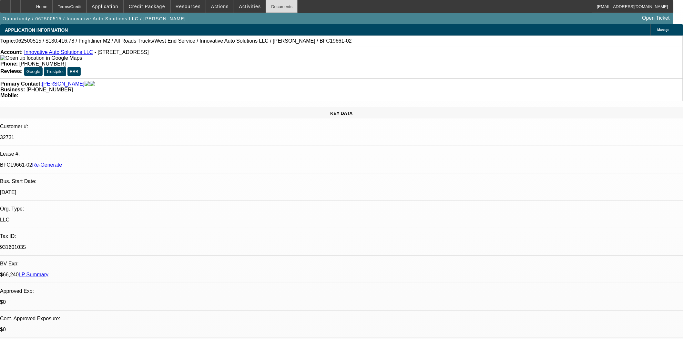
click at [273, 11] on div "Documents" at bounding box center [282, 6] width 32 height 13
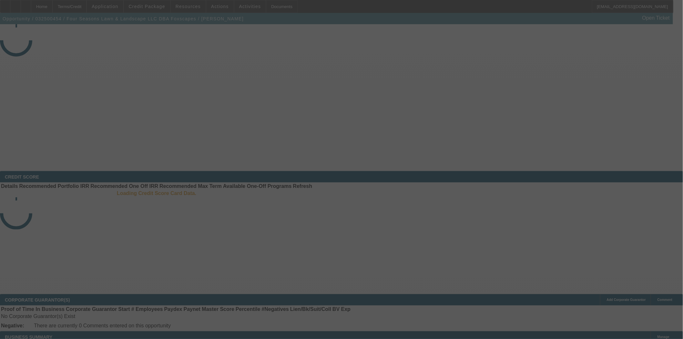
select select "3"
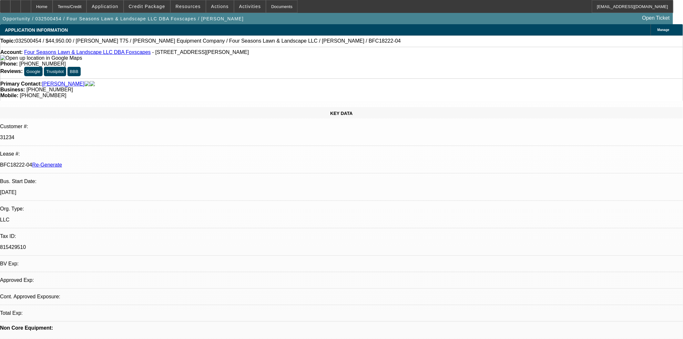
select select "0"
select select "1"
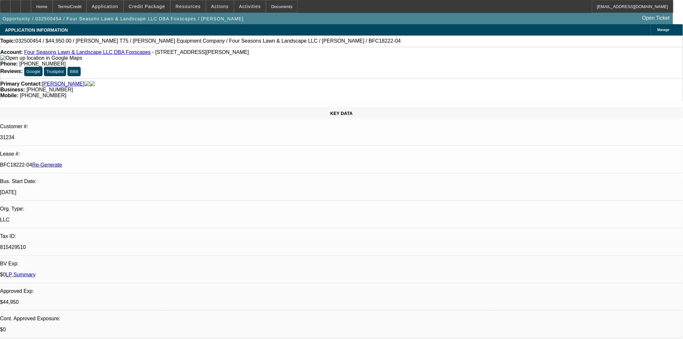
select select "6"
click at [160, 5] on span "Credit Package" at bounding box center [147, 6] width 36 height 5
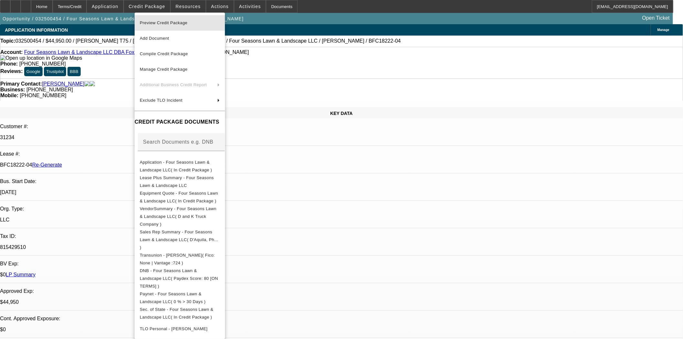
click at [161, 24] on span "Preview Credit Package" at bounding box center [164, 22] width 48 height 5
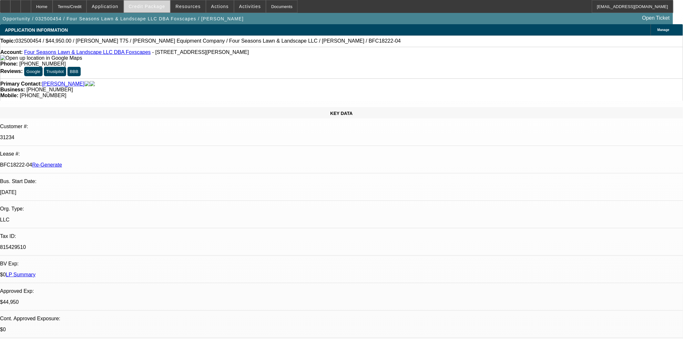
click at [137, 9] on span at bounding box center [147, 6] width 46 height 15
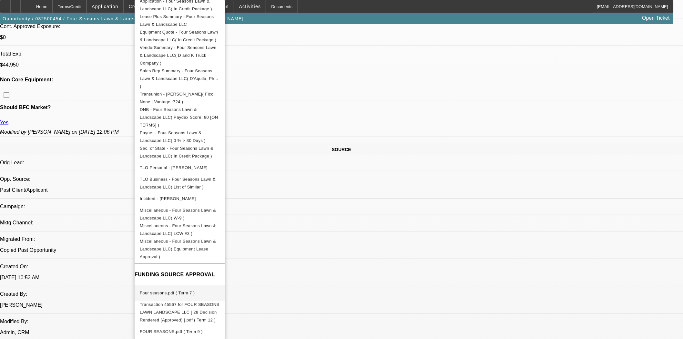
scroll to position [359, 0]
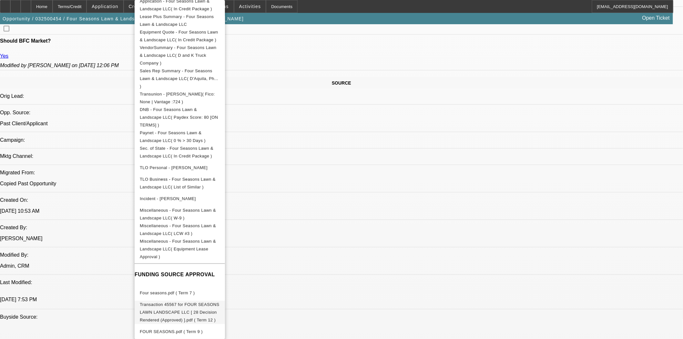
click at [195, 301] on span "Transaction 45567 for FOUR SEASONS LAWN LANDSCAPE LLC [ 28 Decision Rendered (A…" at bounding box center [180, 312] width 80 height 23
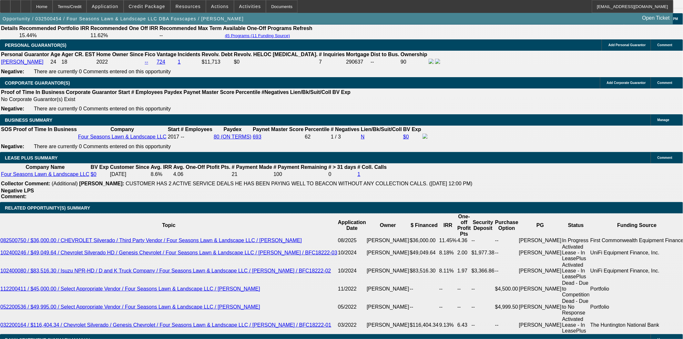
scroll to position [897, 0]
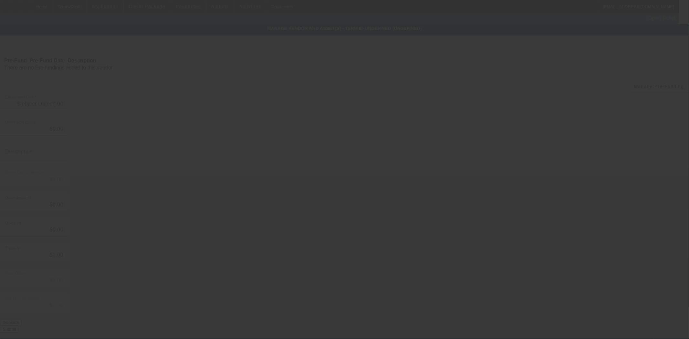
type input "$44,950.00"
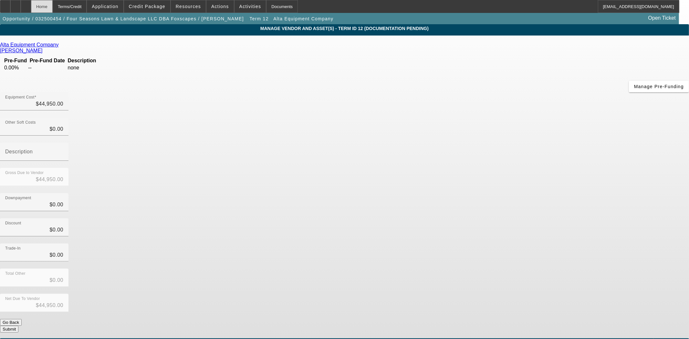
click at [53, 7] on div "Home" at bounding box center [42, 6] width 22 height 13
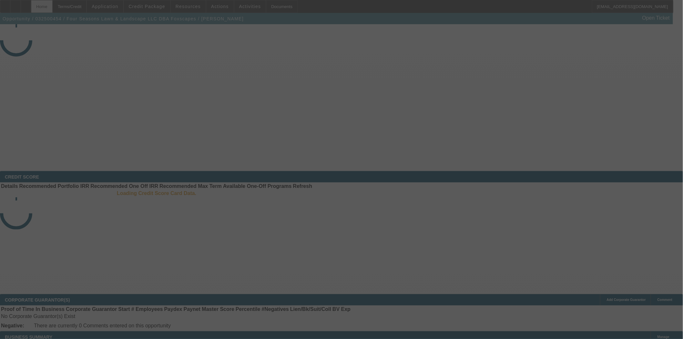
select select "3"
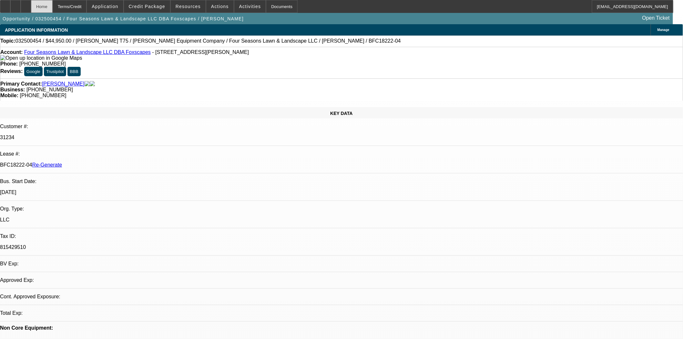
select select "0"
select select "6"
click at [10, 8] on div at bounding box center [5, 6] width 10 height 13
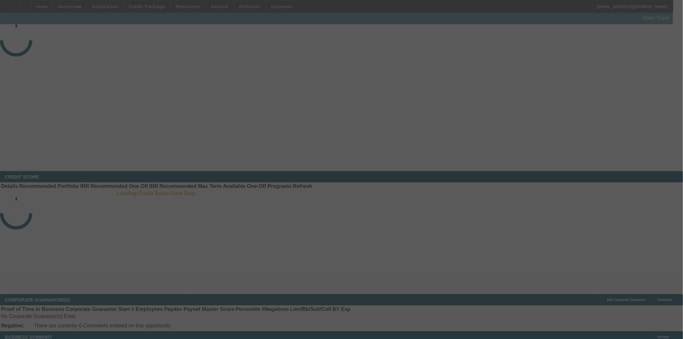
select select "3"
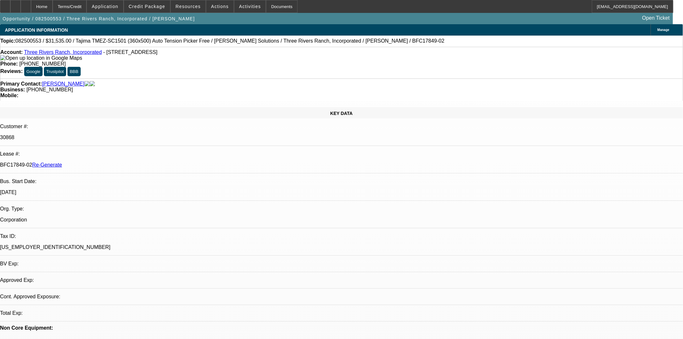
select select "0"
select select "2"
select select "0.1"
select select "4"
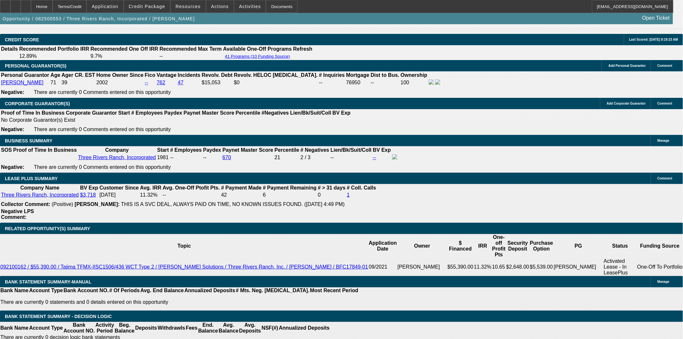
scroll to position [1076, 0]
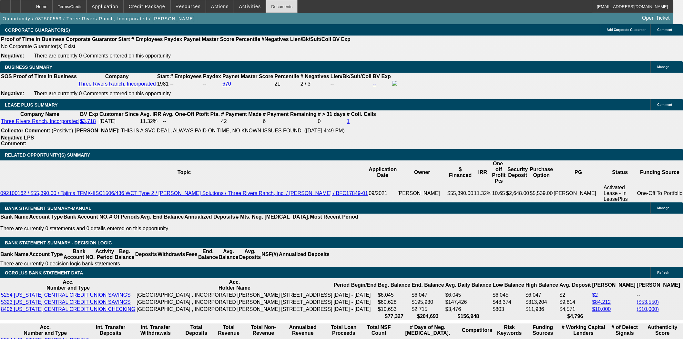
click at [266, 8] on div "Documents" at bounding box center [282, 6] width 32 height 13
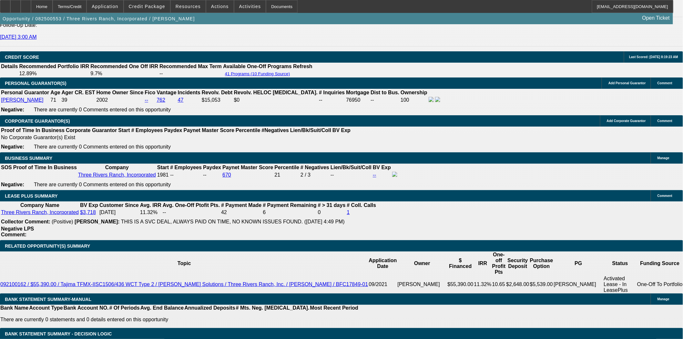
scroll to position [969, 0]
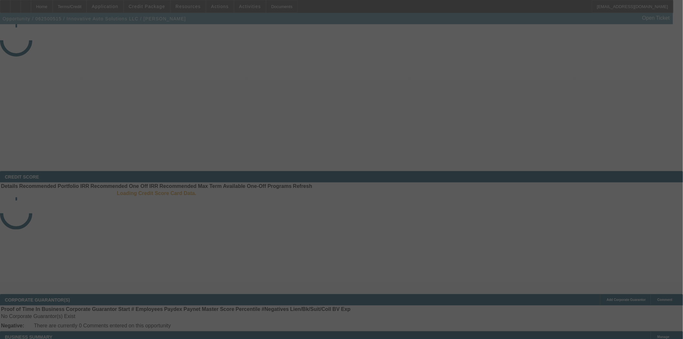
select select "3"
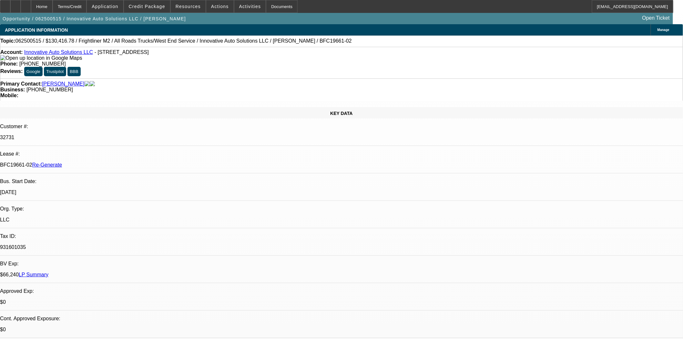
select select "0"
select select "2"
select select "0"
select select "6"
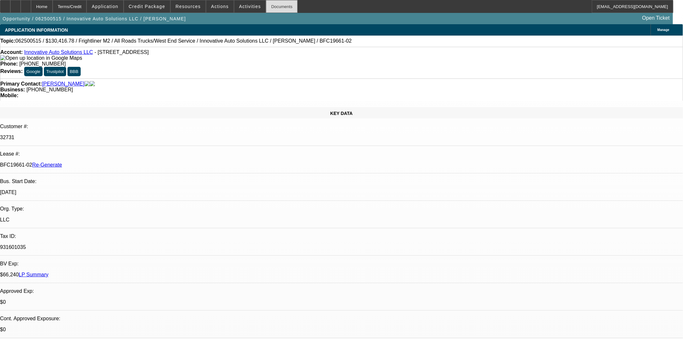
click at [266, 5] on div "Documents" at bounding box center [282, 6] width 32 height 13
click at [43, 53] on link "Innovative Auto Solutions LLC" at bounding box center [58, 51] width 69 height 5
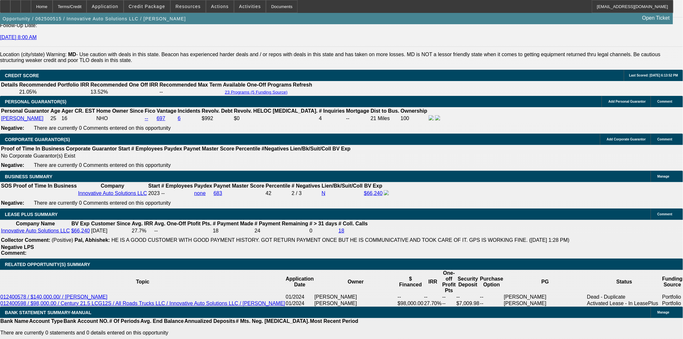
scroll to position [1004, 0]
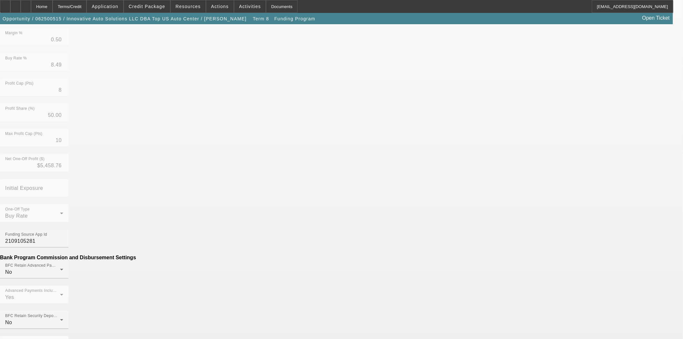
scroll to position [215, 0]
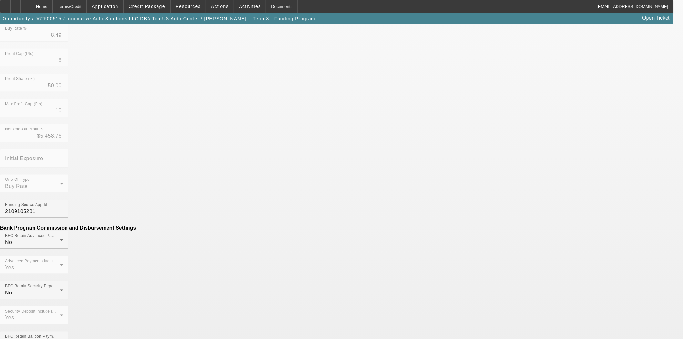
drag, startPoint x: 199, startPoint y: 218, endPoint x: 358, endPoint y: 220, distance: 158.9
type input "($149.00)"
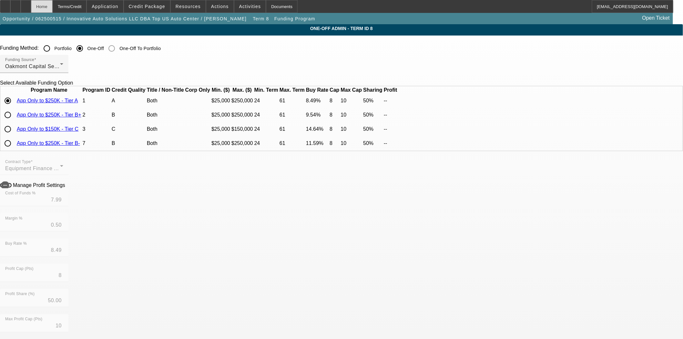
click at [53, 8] on div "Home" at bounding box center [42, 6] width 22 height 13
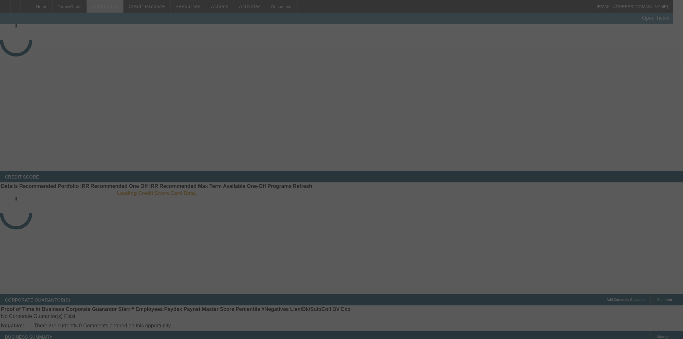
select select "3"
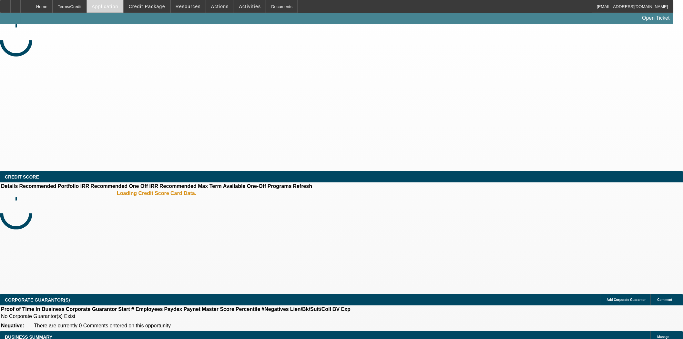
select select "0"
select select "2"
select select "0"
select select "6"
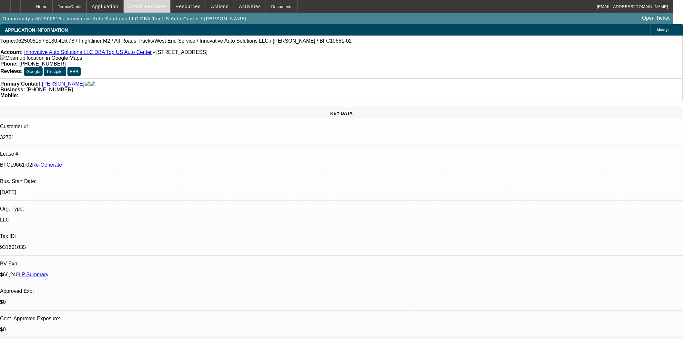
click at [157, 12] on span at bounding box center [147, 6] width 46 height 15
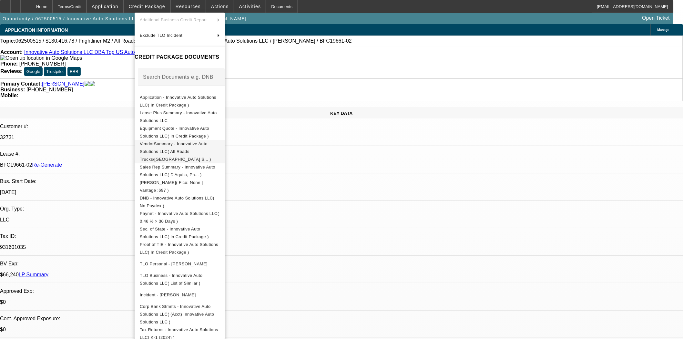
scroll to position [215, 0]
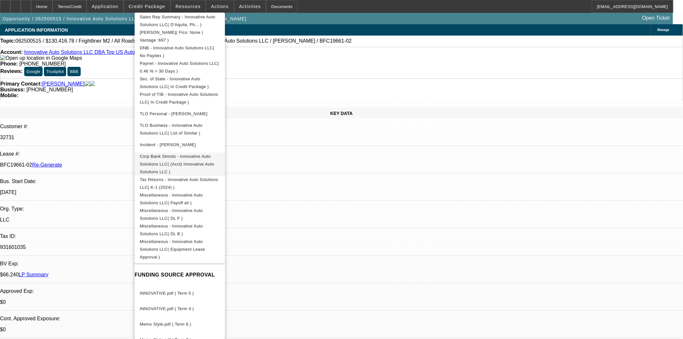
click at [182, 154] on span "Corp Bank Stmnts - Innovative Auto Solutions LLC( (Acct) Innovative Auto Soluti…" at bounding box center [177, 164] width 74 height 20
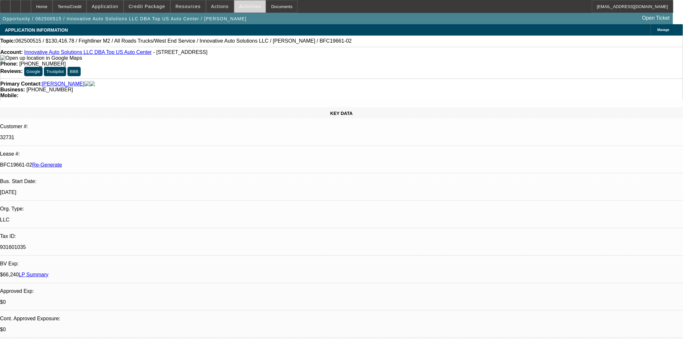
click at [250, 11] on span at bounding box center [250, 6] width 32 height 15
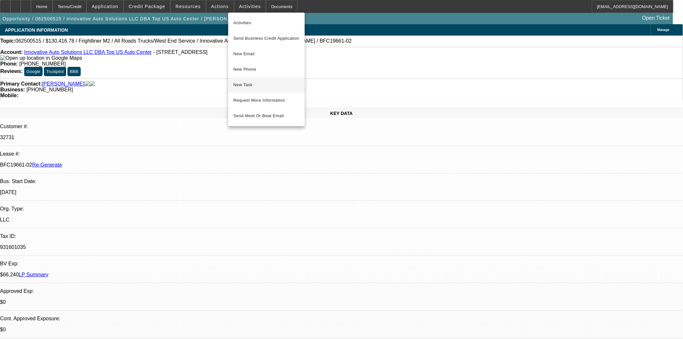
click at [242, 85] on span "New Task" at bounding box center [266, 85] width 66 height 8
